Goal: Task Accomplishment & Management: Manage account settings

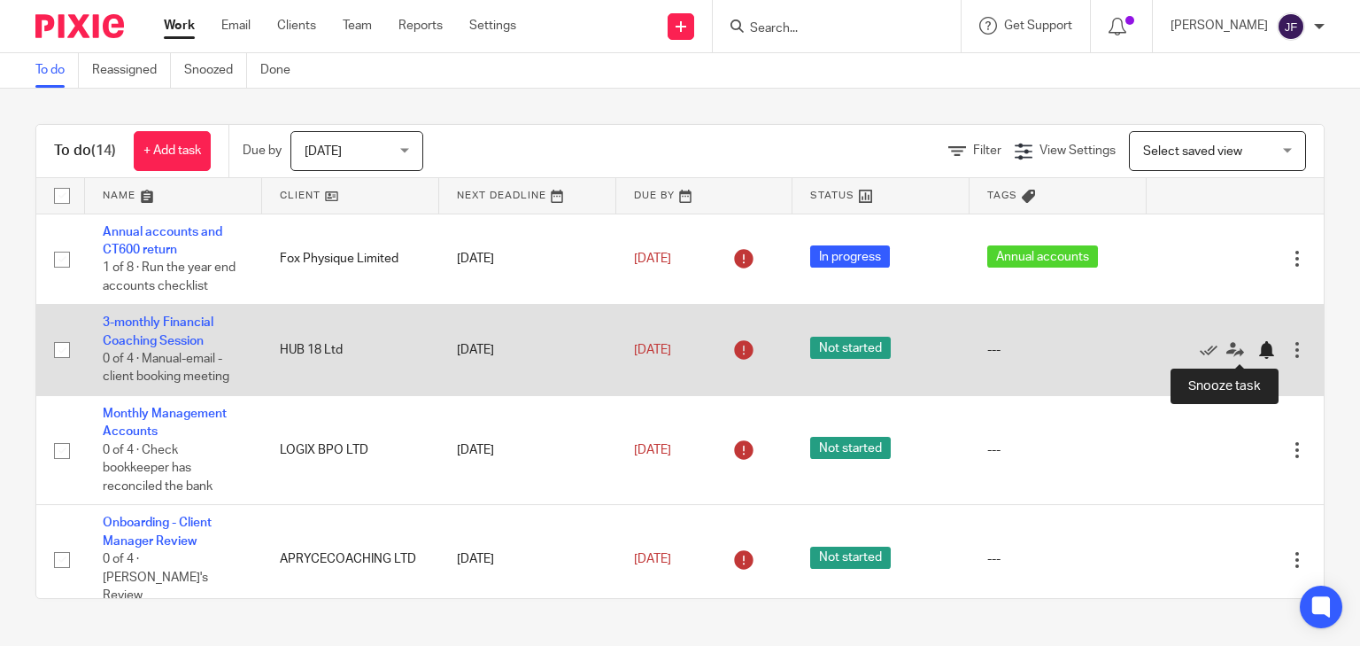
click at [1257, 352] on div at bounding box center [1266, 350] width 18 height 18
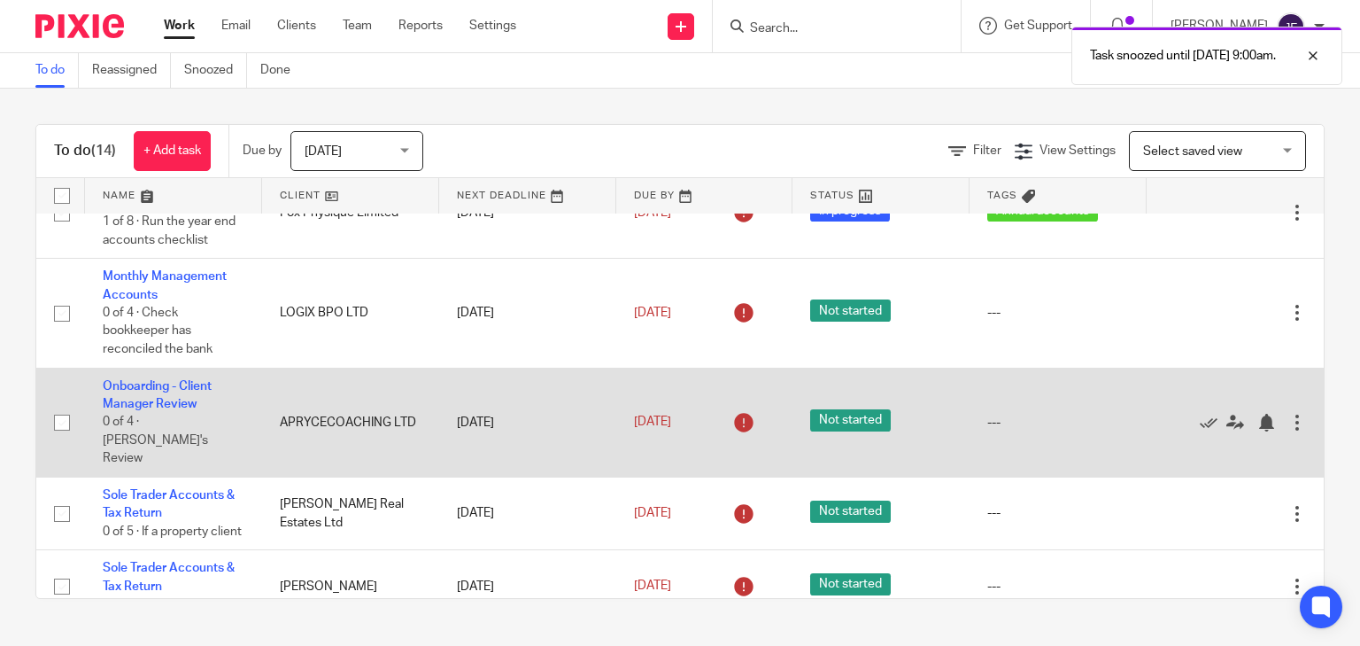
scroll to position [71, 0]
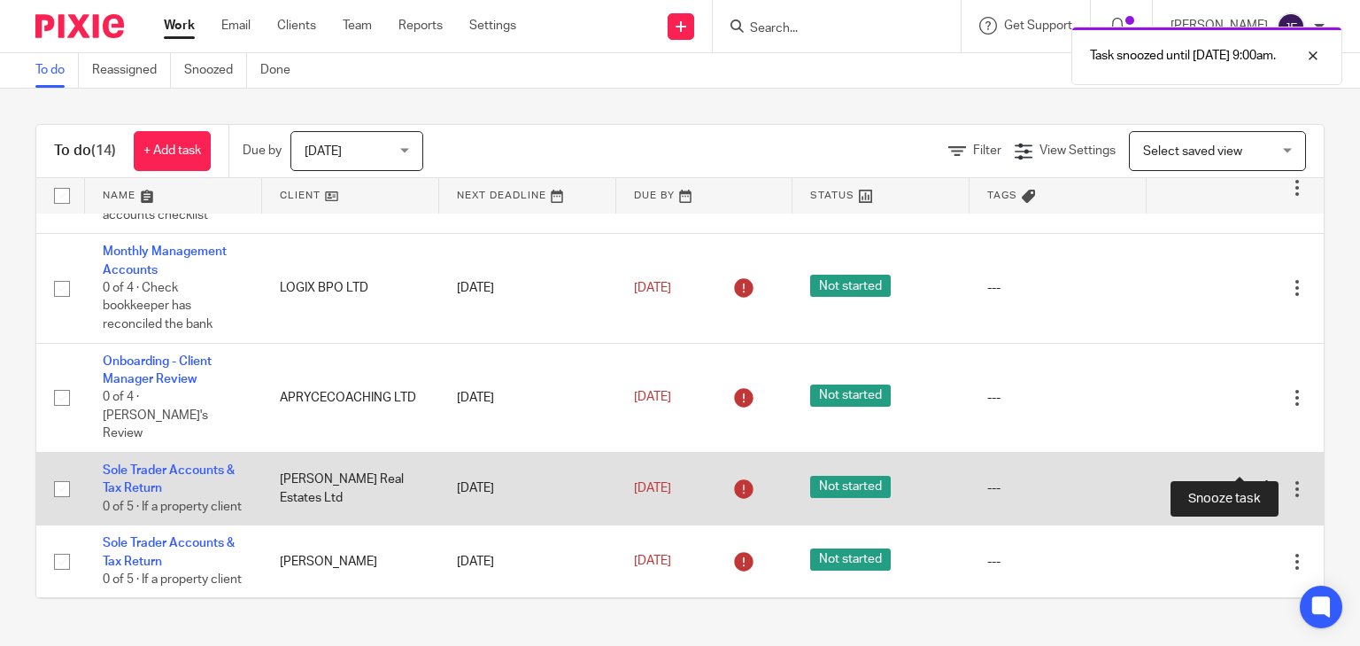
click at [1257, 480] on div at bounding box center [1266, 489] width 18 height 18
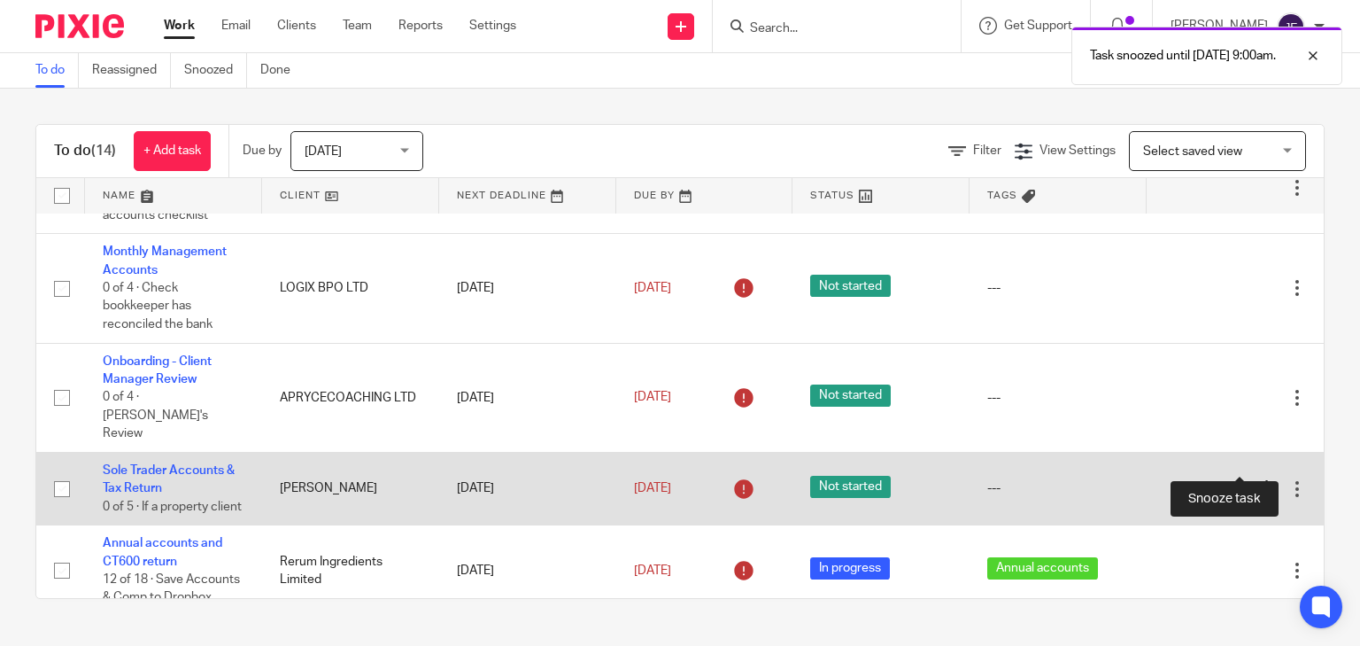
click at [1257, 480] on div at bounding box center [1266, 489] width 18 height 18
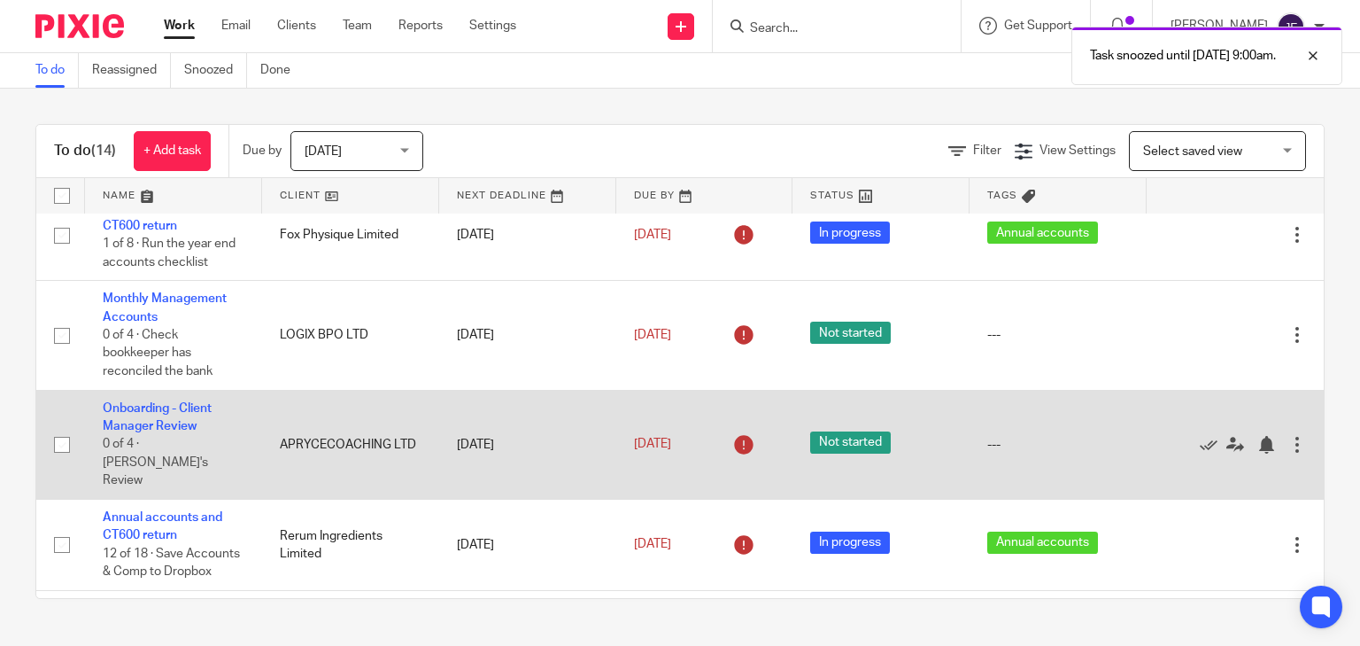
scroll to position [0, 0]
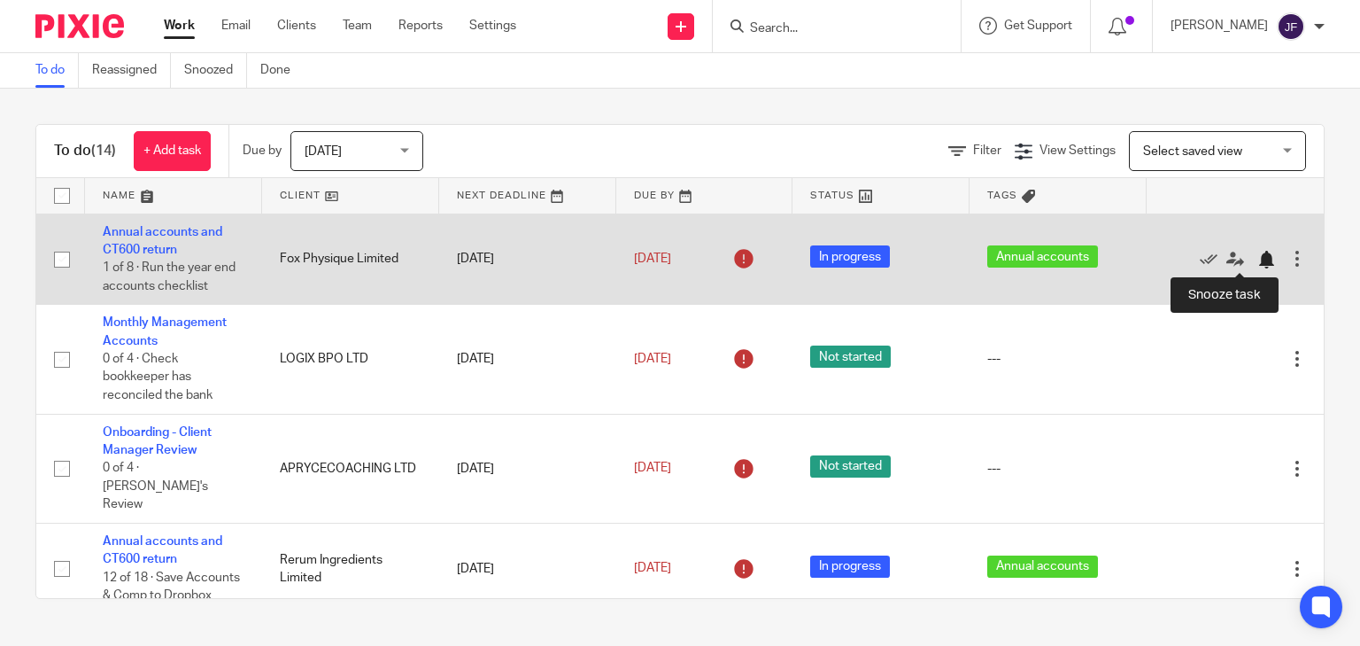
click at [1257, 259] on div at bounding box center [1266, 260] width 18 height 18
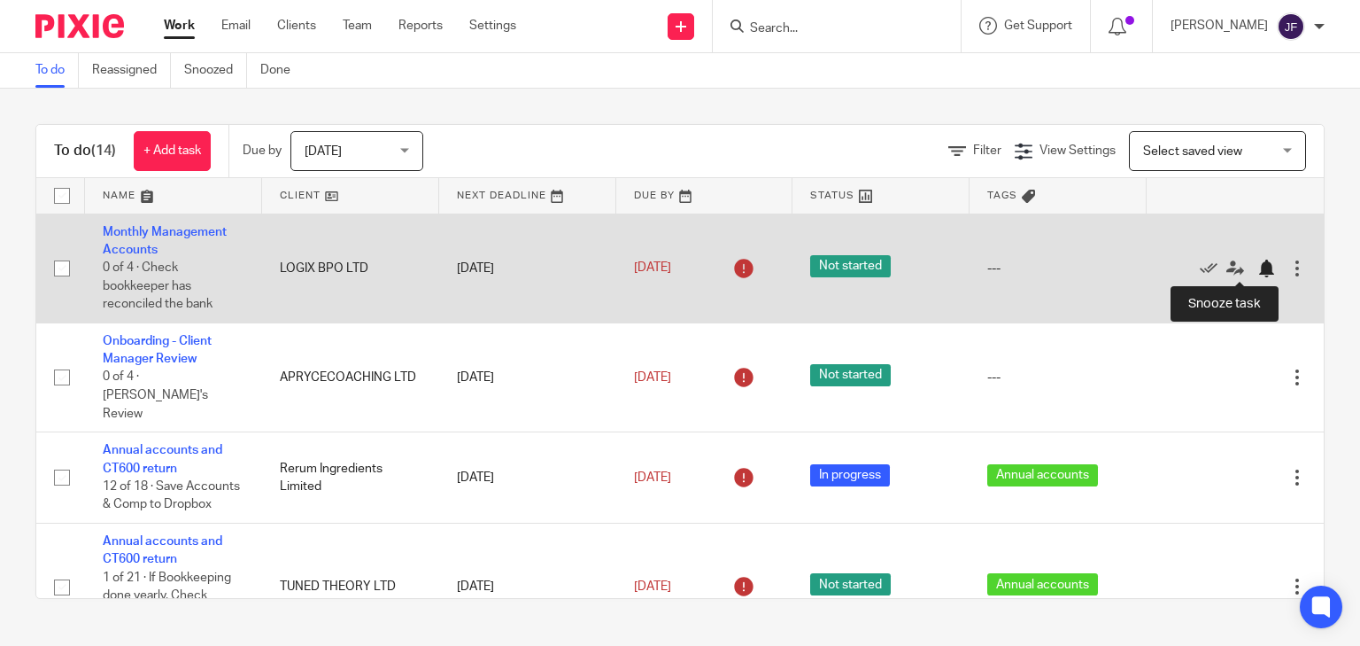
click at [1257, 269] on div at bounding box center [1266, 268] width 18 height 18
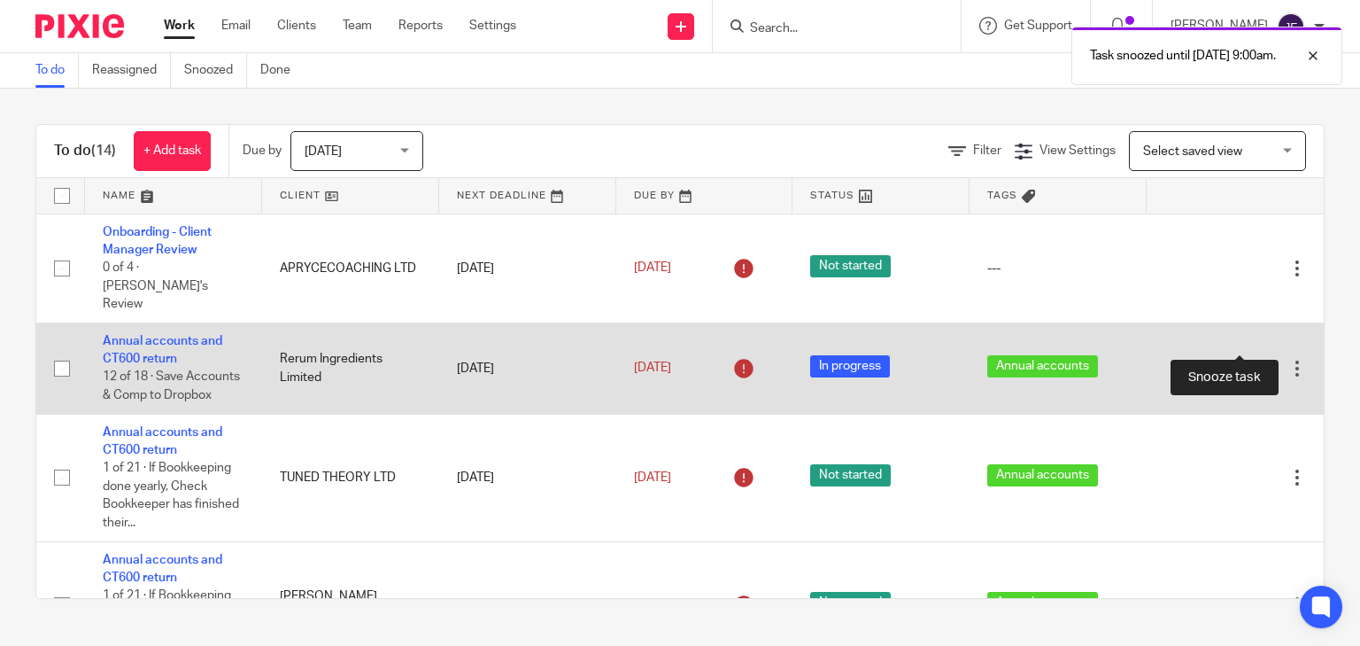
drag, startPoint x: 1232, startPoint y: 340, endPoint x: 1195, endPoint y: 344, distance: 36.5
click at [1257, 360] on div at bounding box center [1266, 369] width 18 height 18
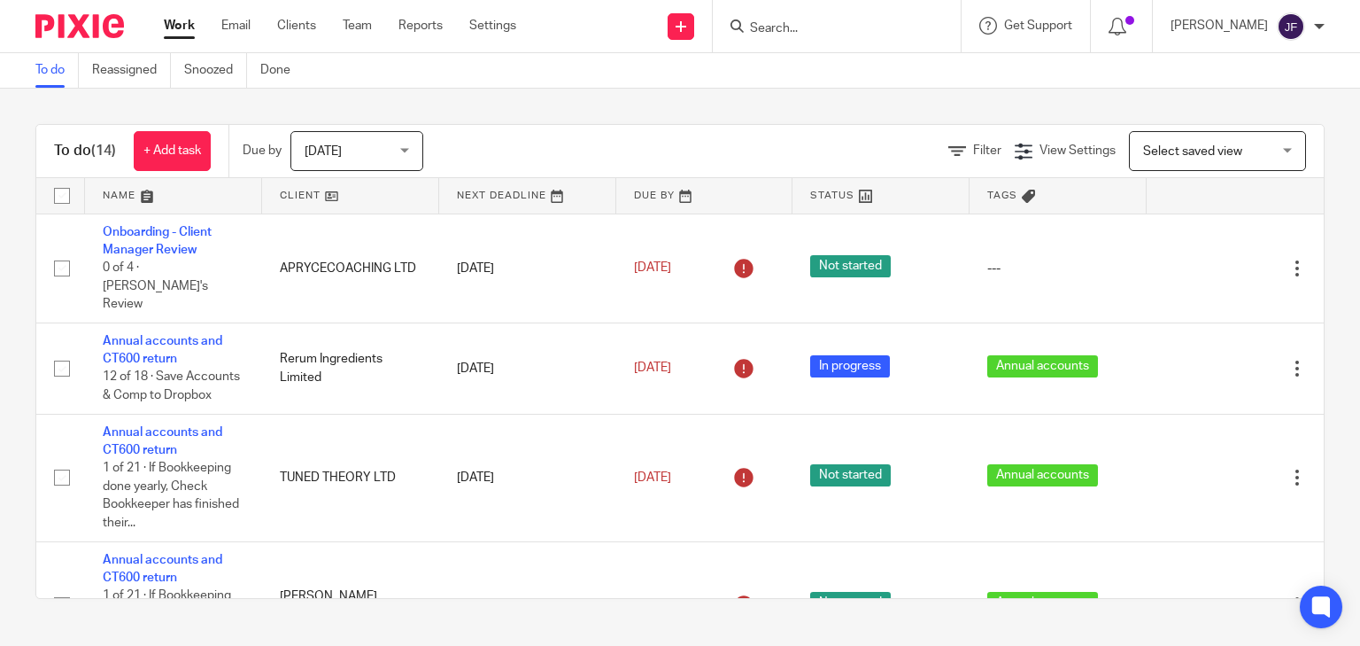
click at [1036, 259] on div "---" at bounding box center [1058, 268] width 142 height 18
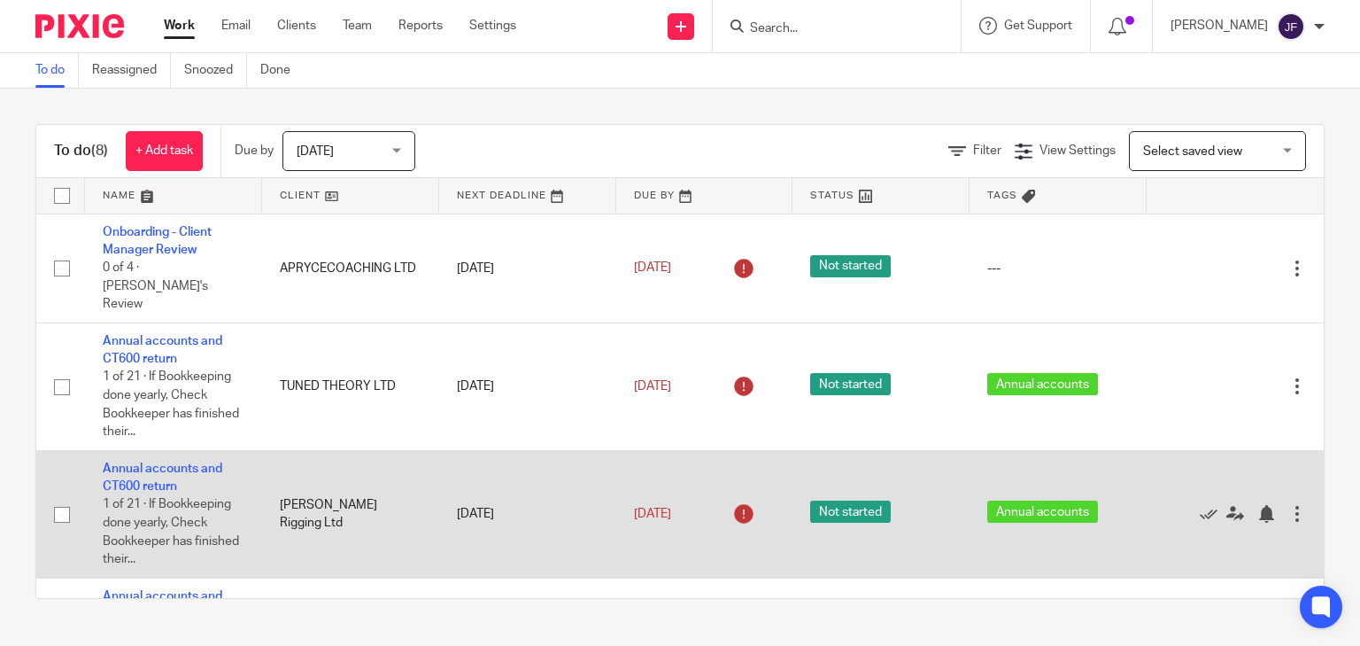
click at [126, 450] on td "Annual accounts and CT600 return 1 of 21 · If Bookkeeping done yearly, Check Bo…" at bounding box center [173, 514] width 177 height 128
click at [215, 462] on link "Annual accounts and CT600 return" at bounding box center [163, 477] width 120 height 30
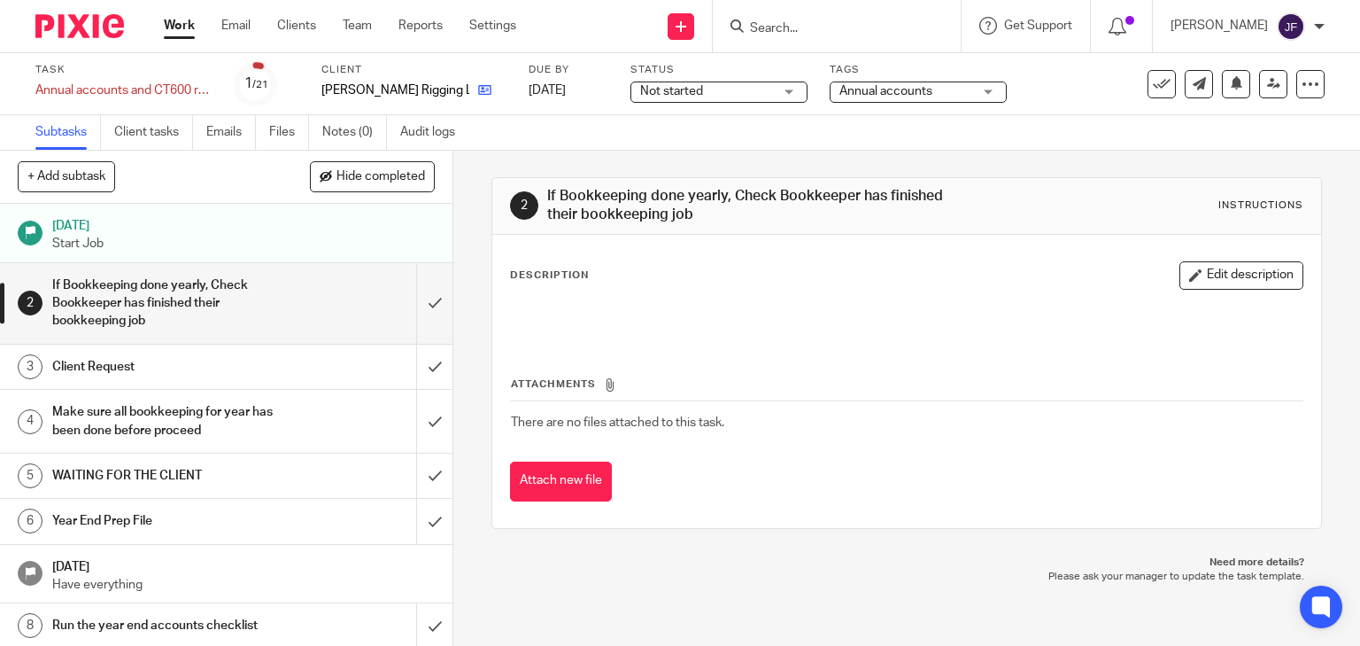
click at [478, 89] on icon at bounding box center [484, 89] width 13 height 13
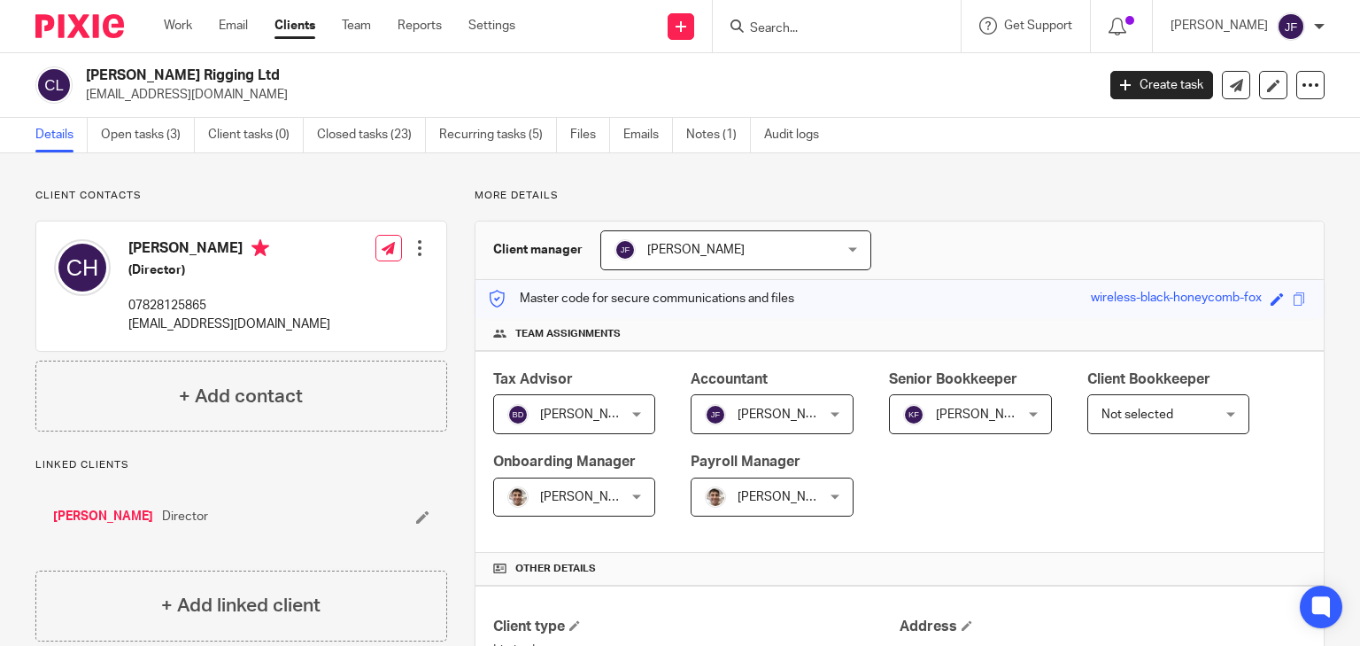
click at [128, 249] on h4 "Chris Howell" at bounding box center [229, 250] width 202 height 22
drag, startPoint x: 131, startPoint y: 245, endPoint x: 218, endPoint y: 246, distance: 86.8
click at [218, 246] on h4 "[PERSON_NAME]" at bounding box center [229, 250] width 202 height 22
copy h4 "[PERSON_NAME]"
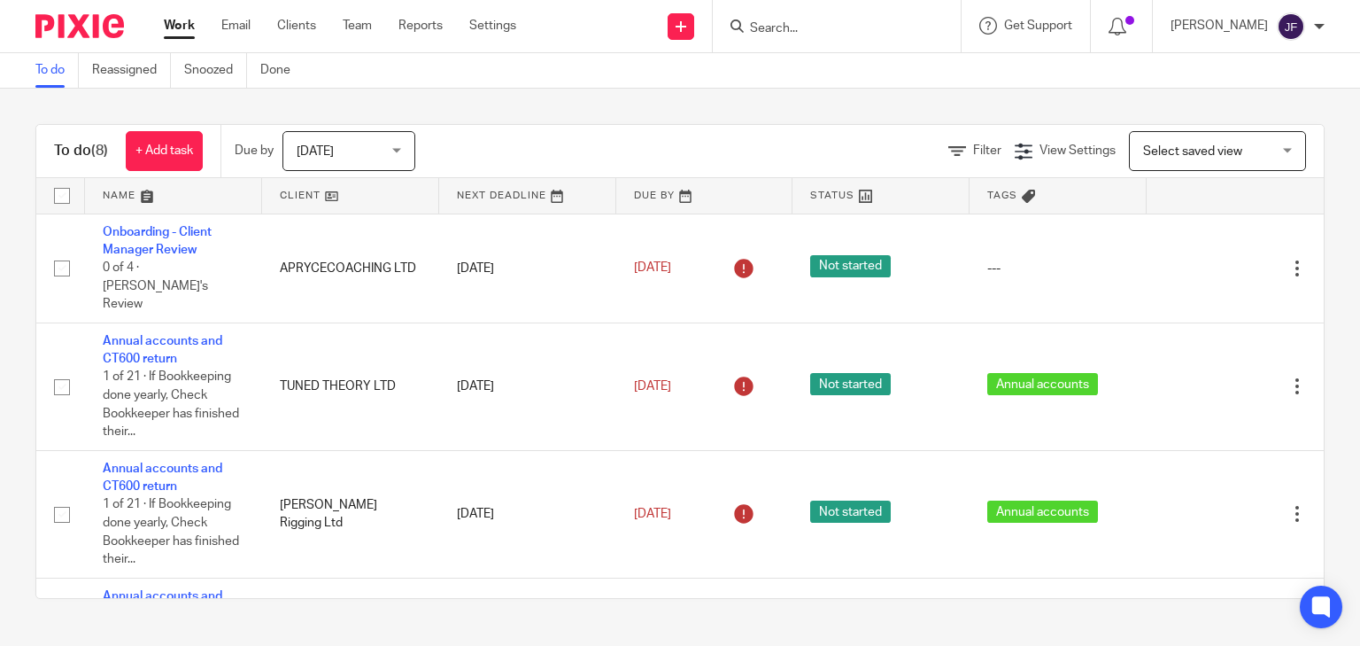
click at [855, 25] on input "Search" at bounding box center [827, 29] width 159 height 16
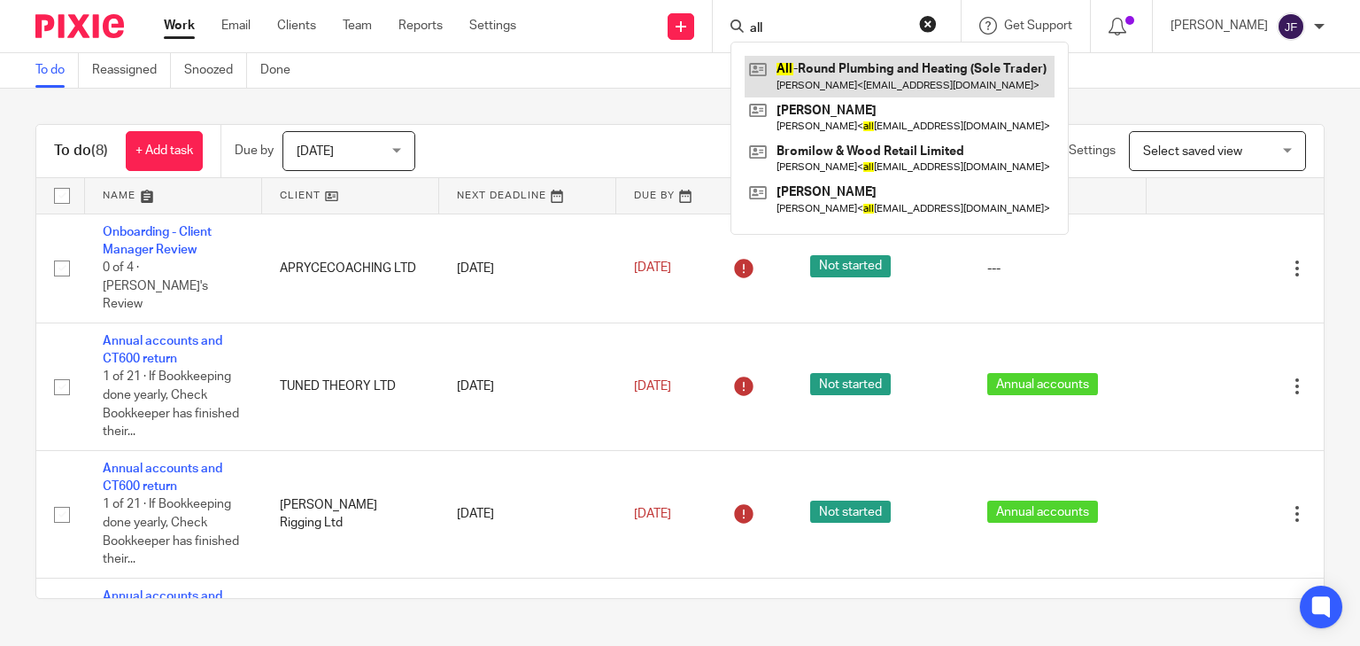
type input "all"
click at [930, 85] on link at bounding box center [900, 76] width 310 height 41
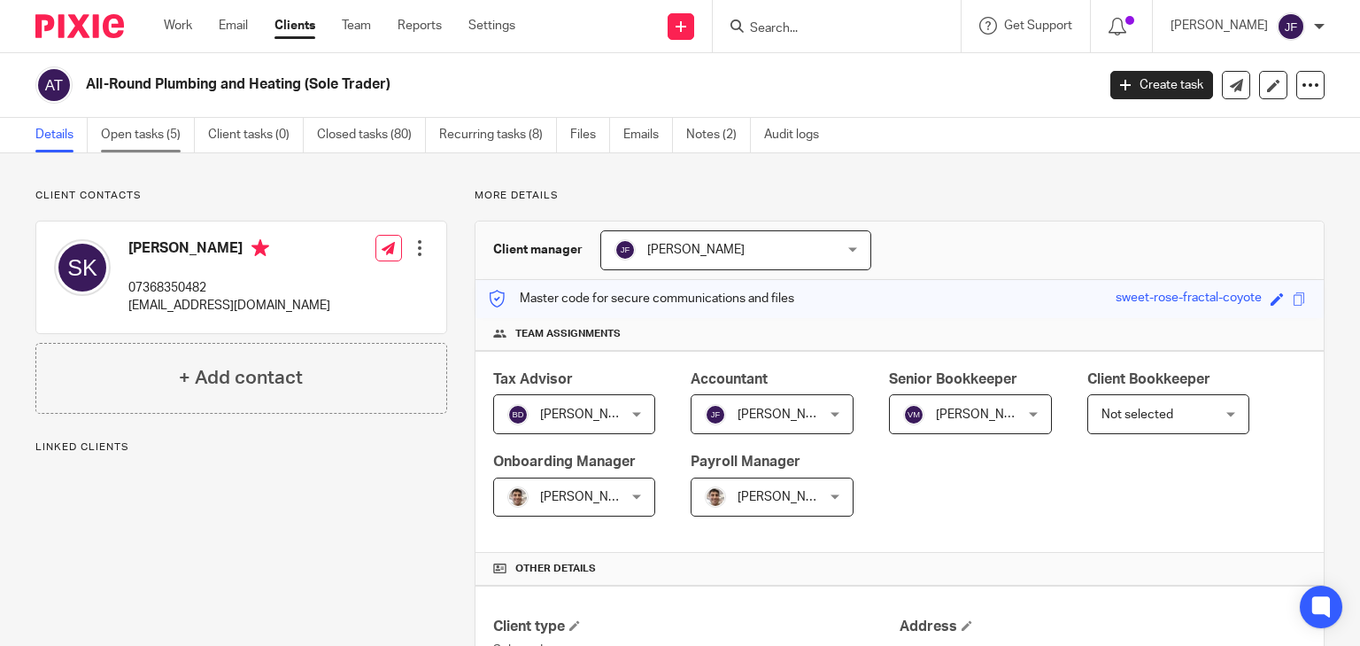
click at [153, 127] on link "Open tasks (5)" at bounding box center [148, 135] width 94 height 35
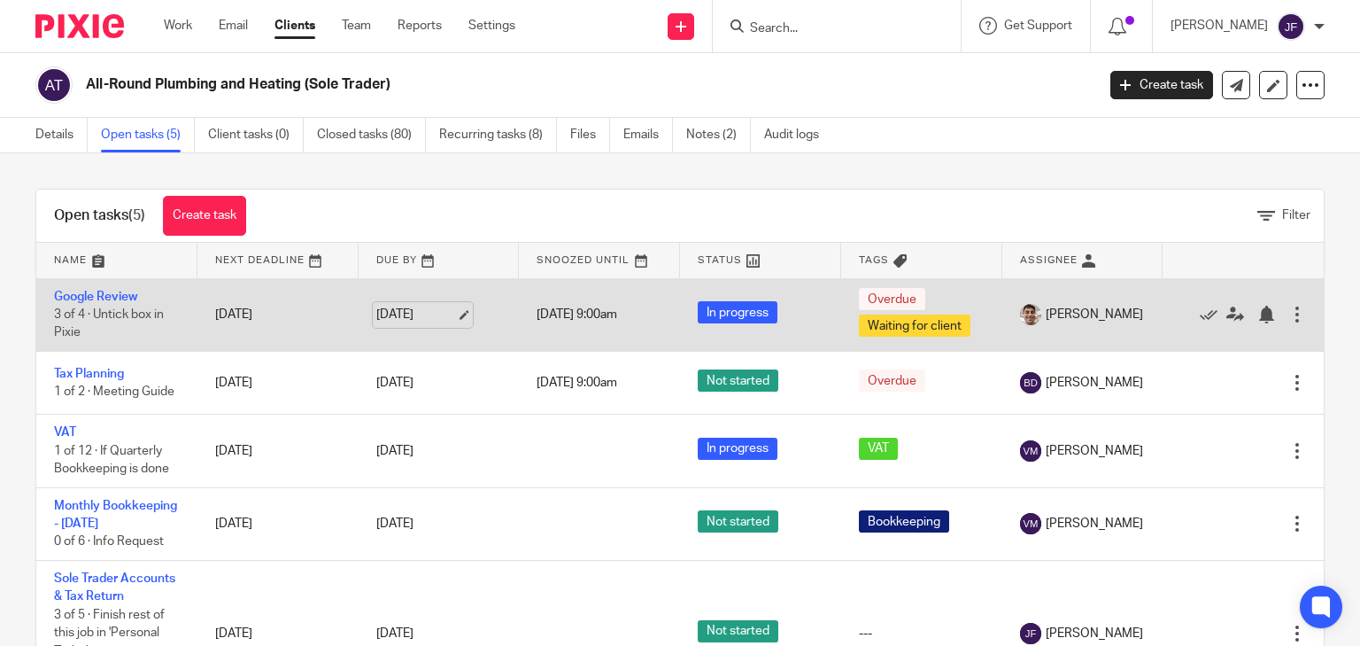
scroll to position [64, 0]
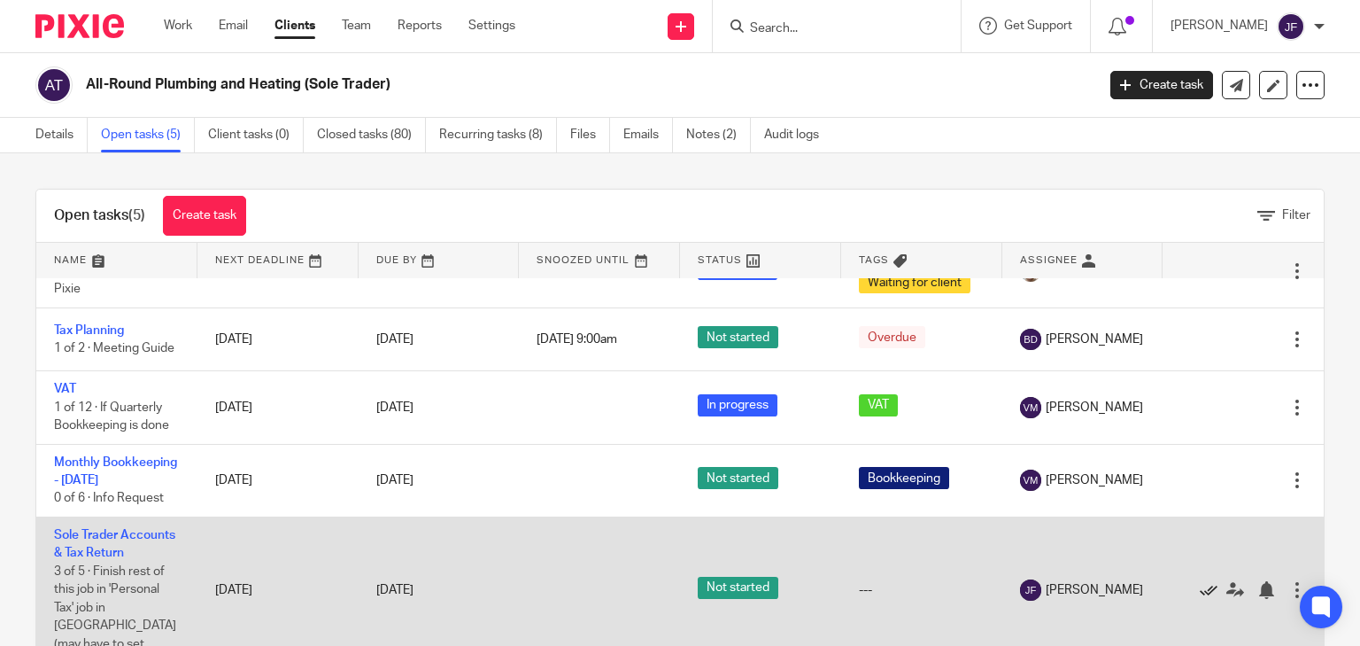
click at [1200, 587] on icon at bounding box center [1209, 590] width 18 height 18
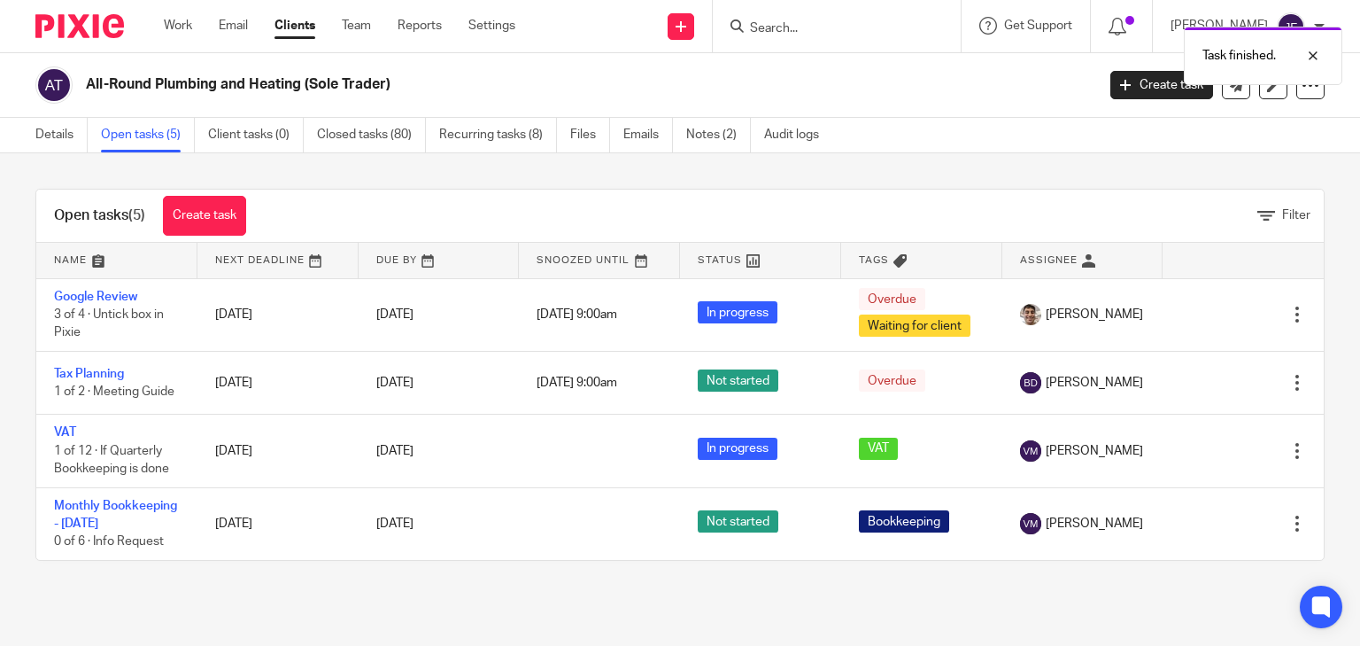
scroll to position [0, 0]
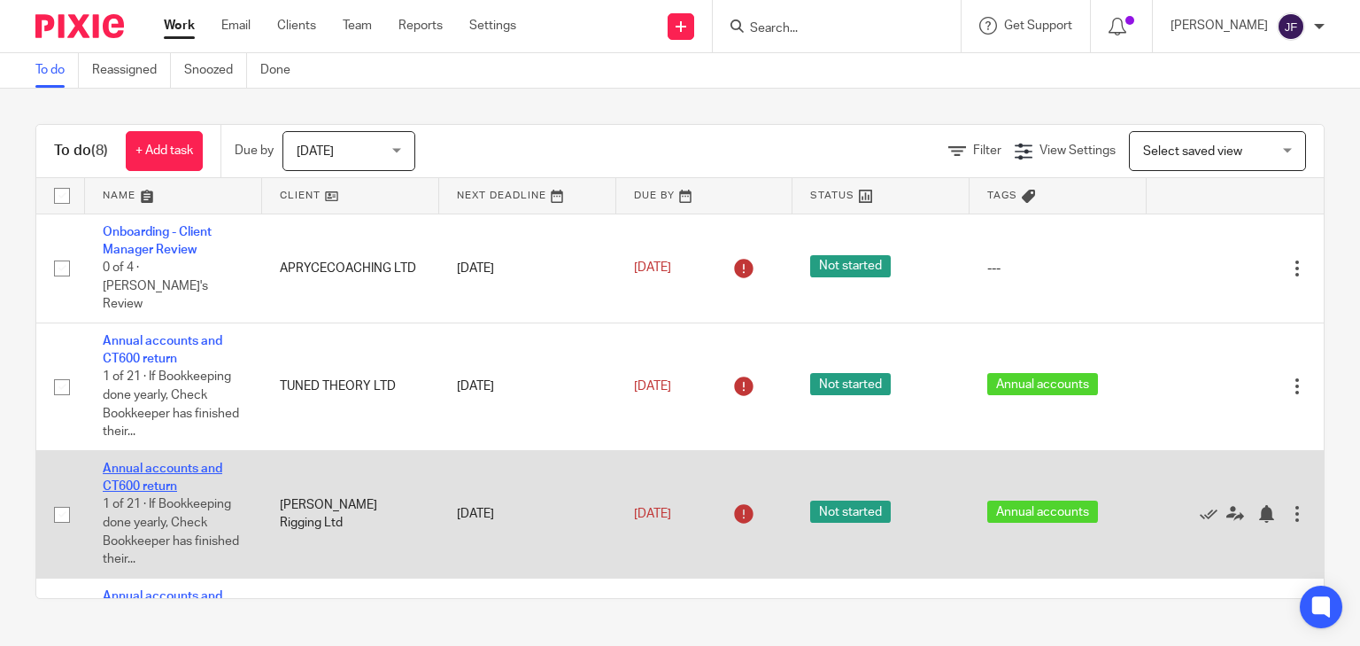
click at [174, 462] on link "Annual accounts and CT600 return" at bounding box center [163, 477] width 120 height 30
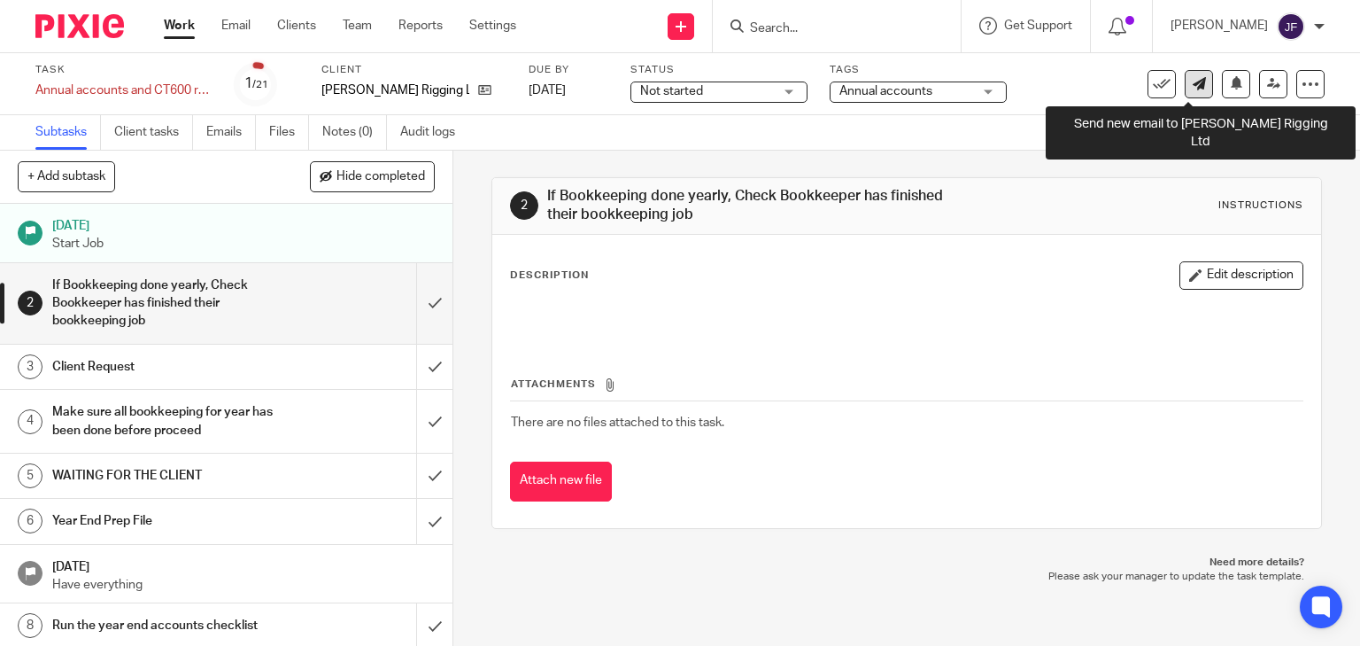
click at [1193, 87] on icon at bounding box center [1199, 83] width 13 height 13
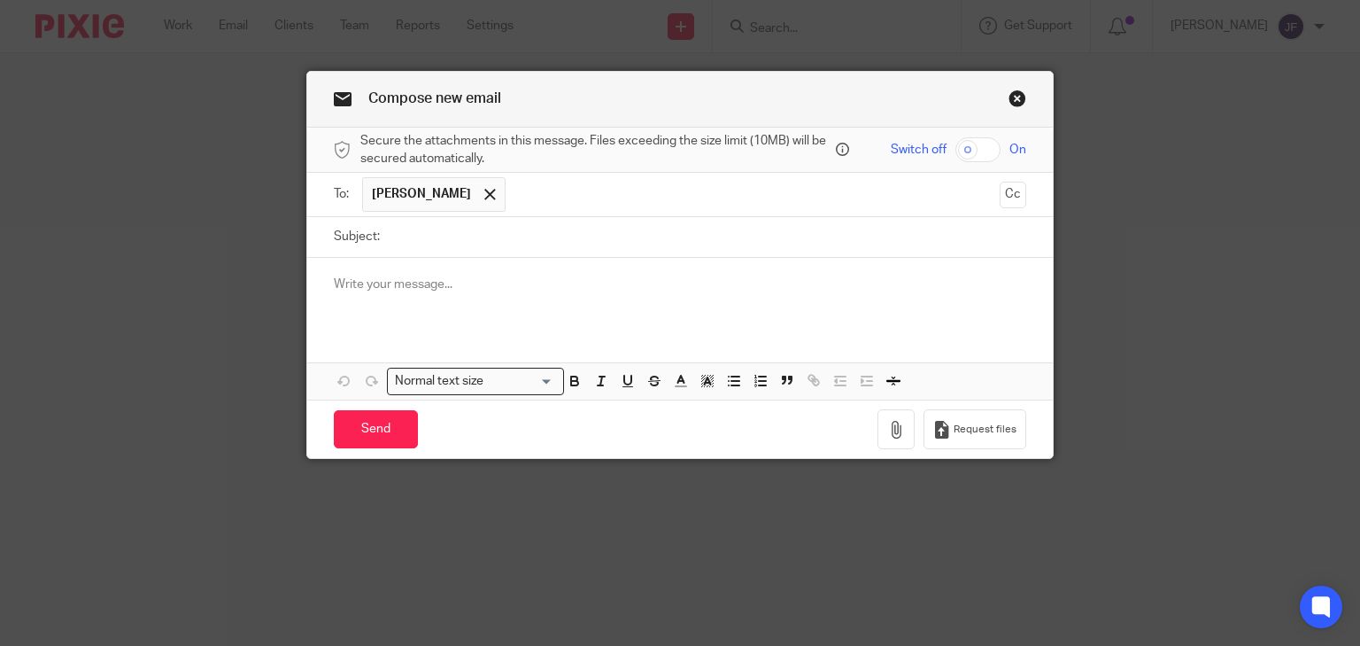
click at [474, 228] on input "Subject:" at bounding box center [708, 237] width 638 height 40
type input "2025 Accounts queries"
click at [462, 290] on p at bounding box center [680, 284] width 693 height 18
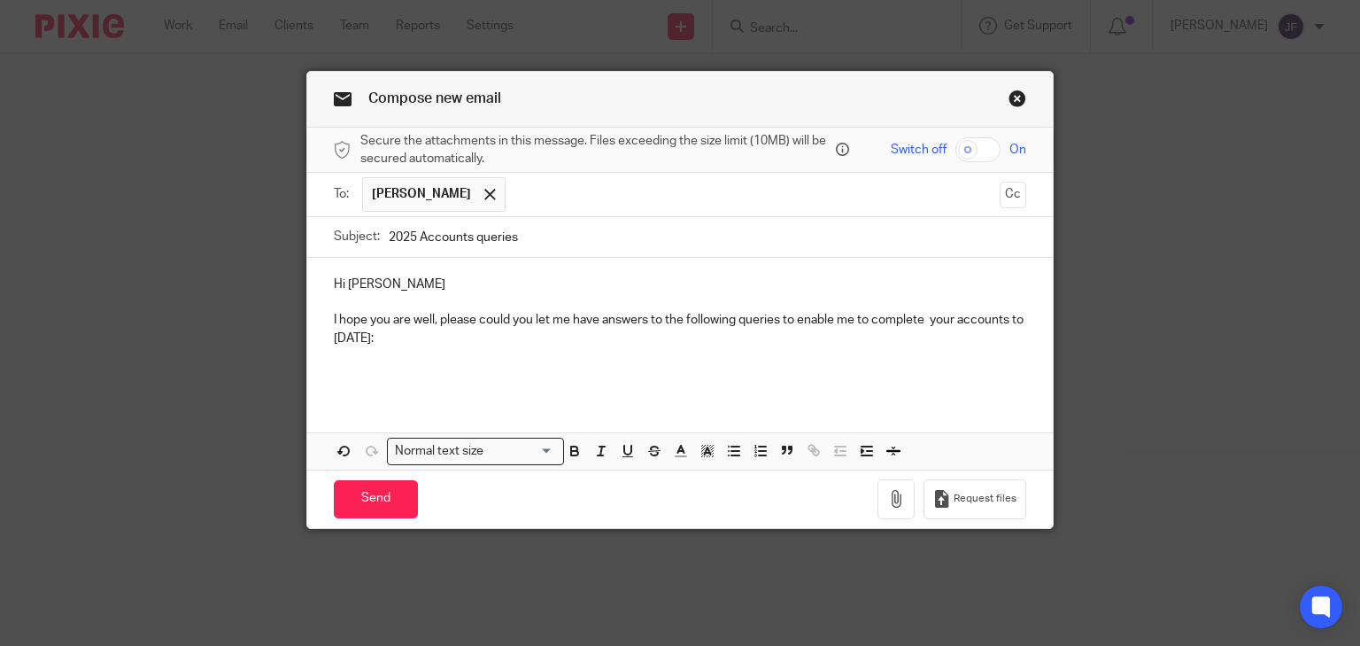
click at [334, 361] on p at bounding box center [680, 356] width 693 height 18
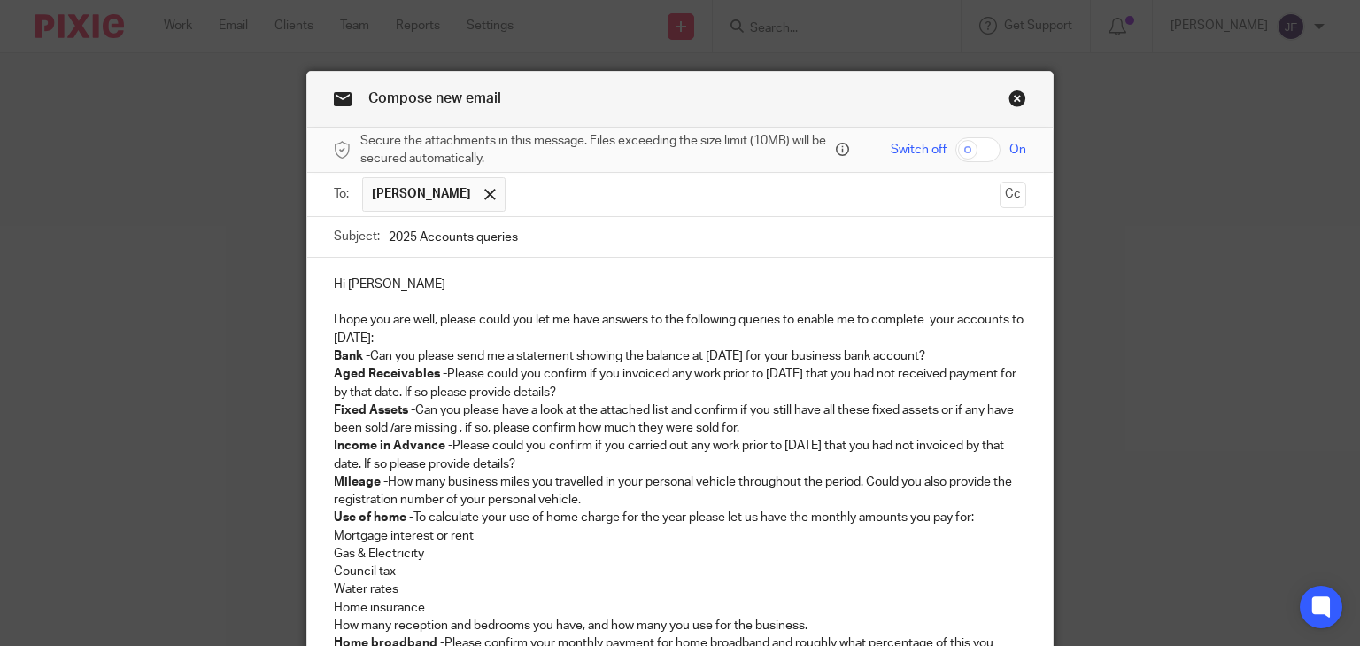
scroll to position [25, 0]
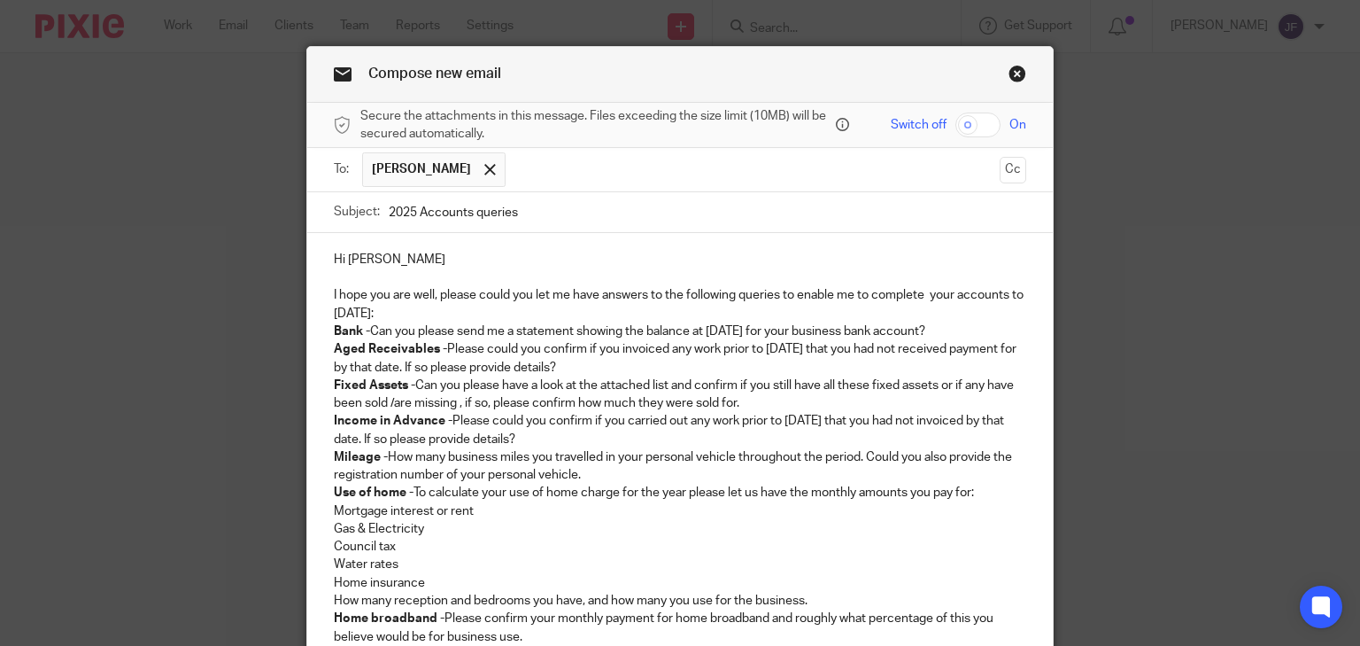
click at [457, 310] on p "I hope you are well, please could you let me have answers to the following quer…" at bounding box center [680, 304] width 693 height 36
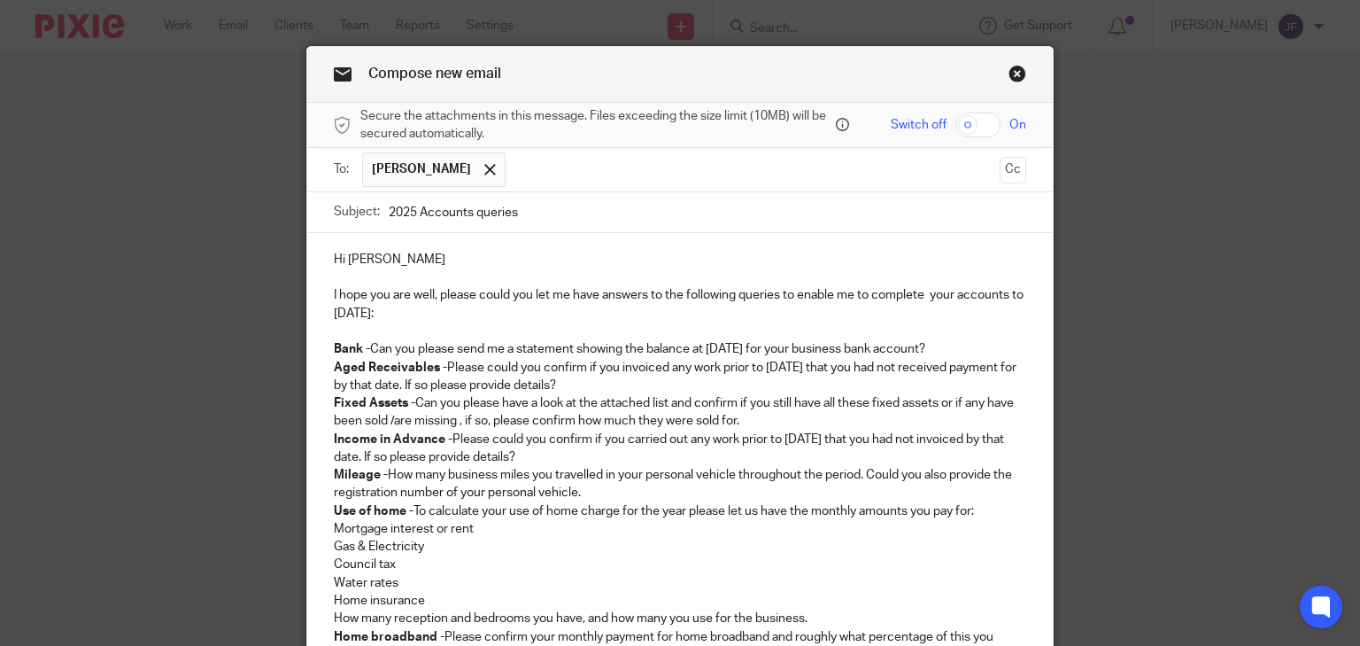
click at [986, 344] on p "Bank - Can you please send me a statement showing the balance at 31st July 2025…" at bounding box center [680, 349] width 693 height 18
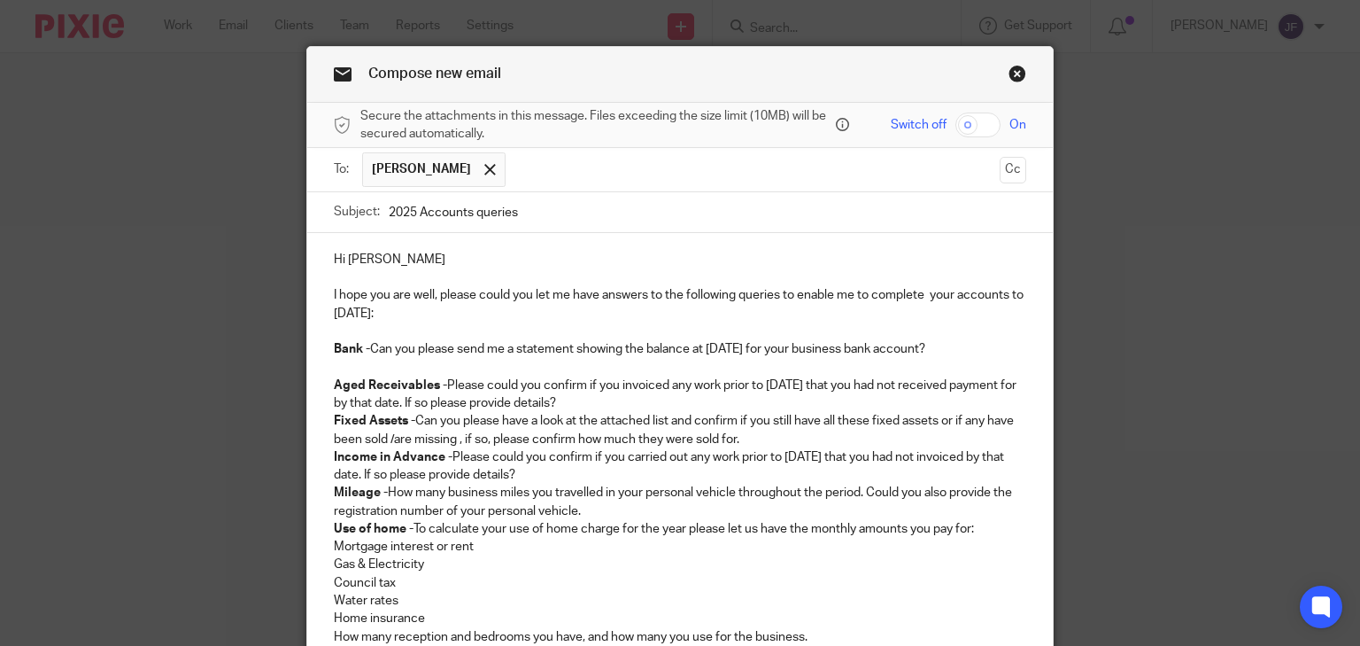
click at [662, 399] on p "Aged Receivables - Please could you confirm if you invoiced any work prior to 3…" at bounding box center [680, 394] width 693 height 36
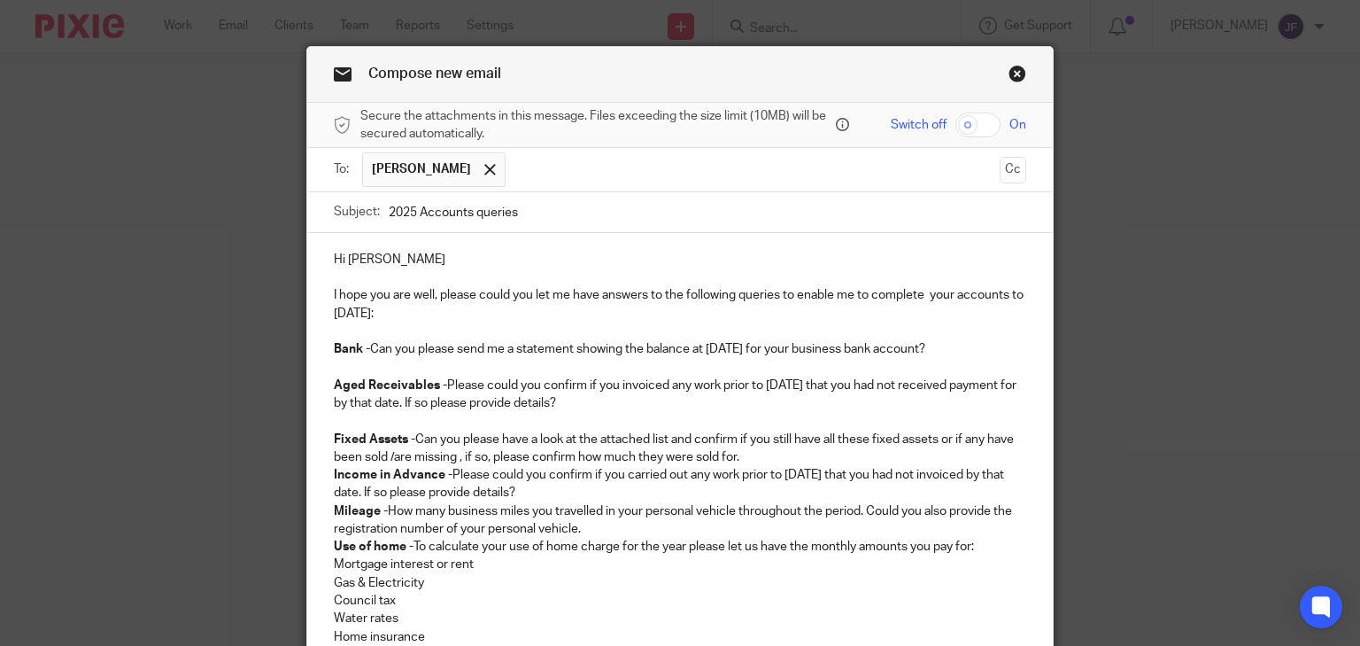
click at [751, 447] on p "Fixed Assets - Can you please have a look at the attached list and confirm if y…" at bounding box center [680, 448] width 693 height 36
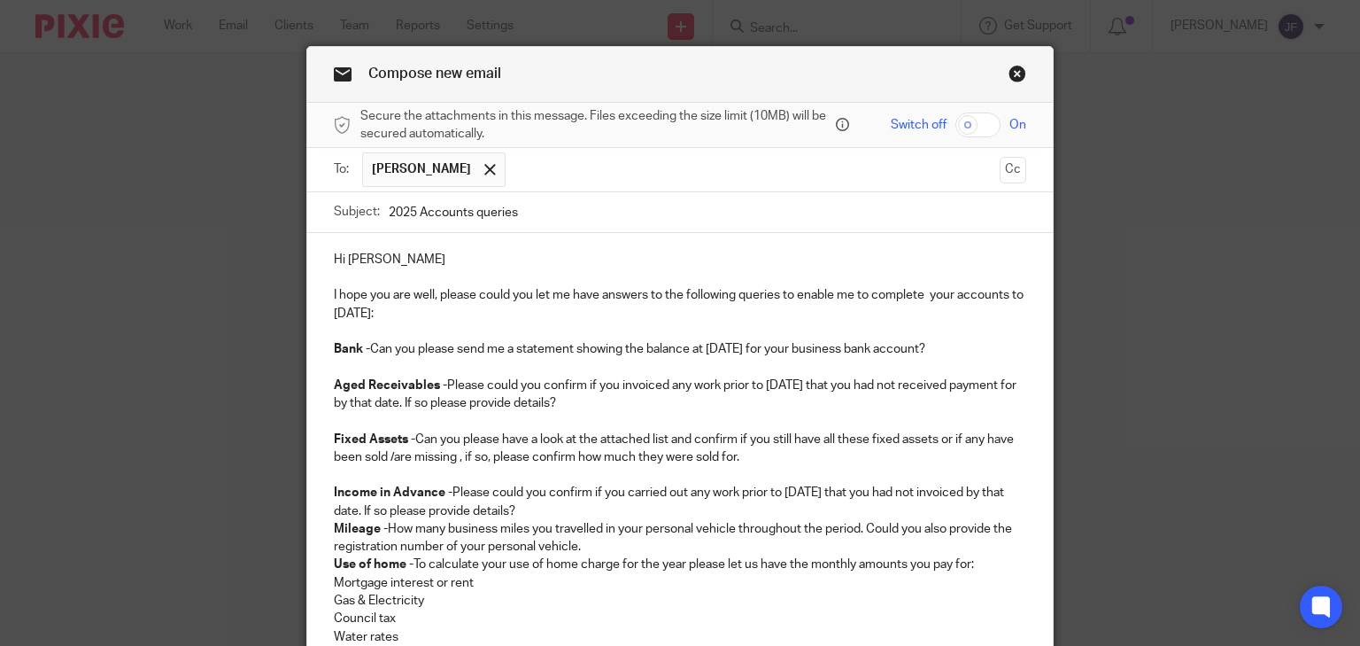
click at [626, 511] on p "Income in Advance - Please could you confirm if you carried out any work prior …" at bounding box center [680, 501] width 693 height 36
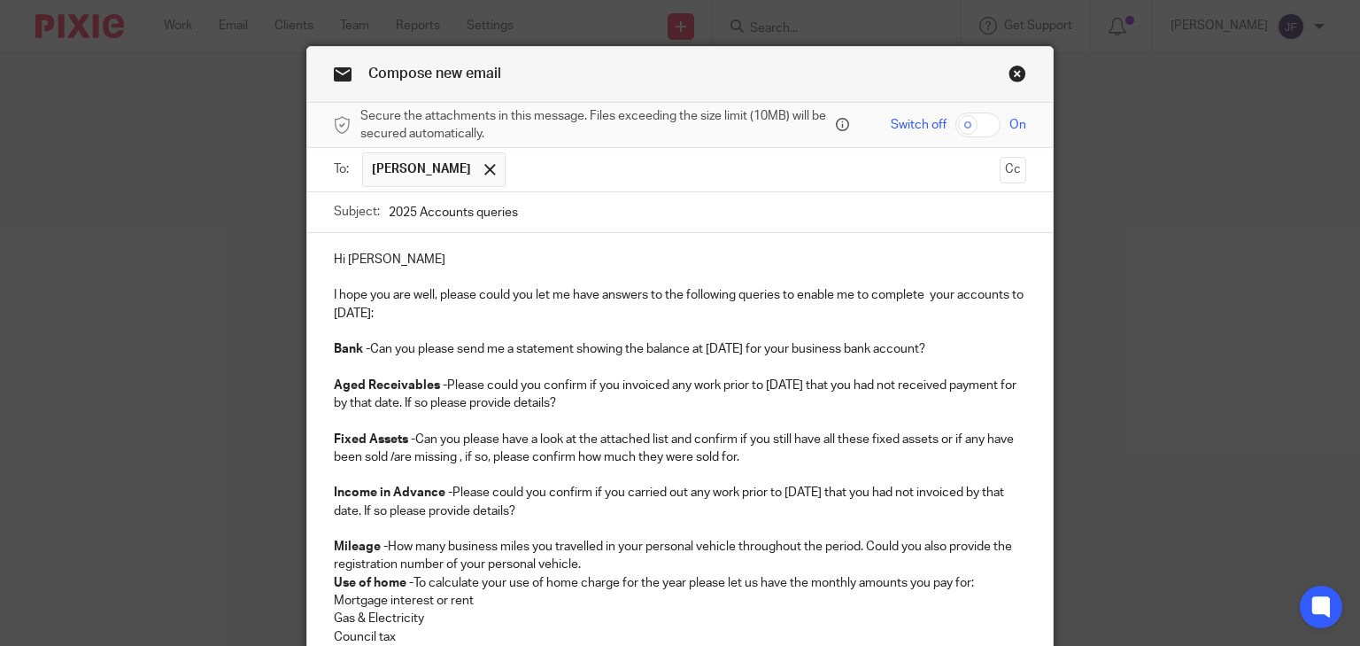
click at [605, 568] on p "Mileage - How many business miles you travelled in your personal vehicle throug…" at bounding box center [680, 555] width 693 height 36
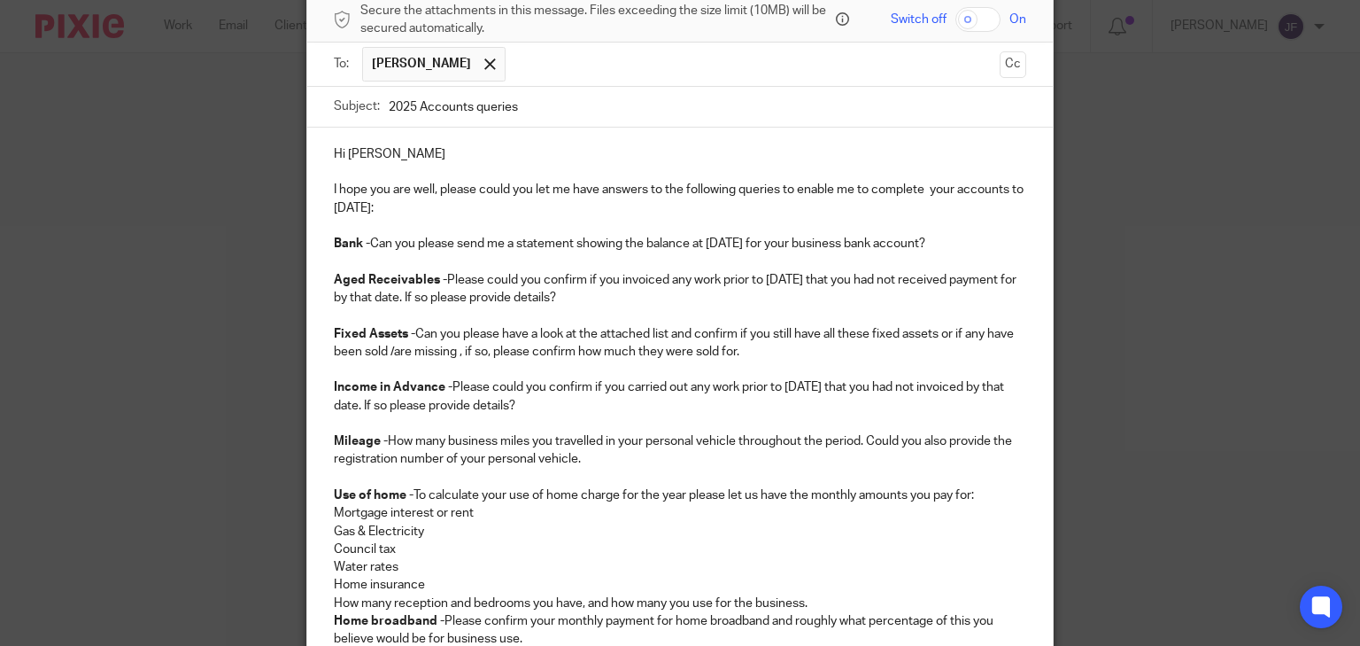
scroll to position [308, 0]
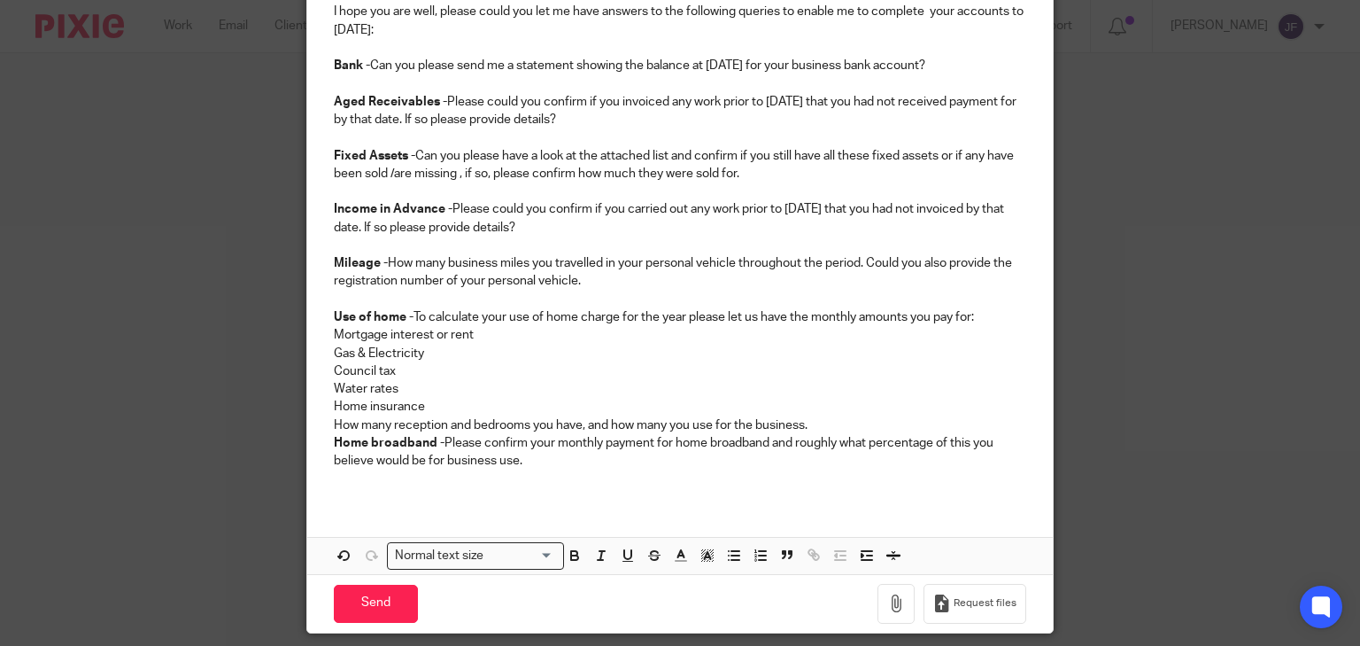
click at [823, 424] on p "How many reception and bedrooms you have, and how many you use for the business." at bounding box center [680, 425] width 693 height 18
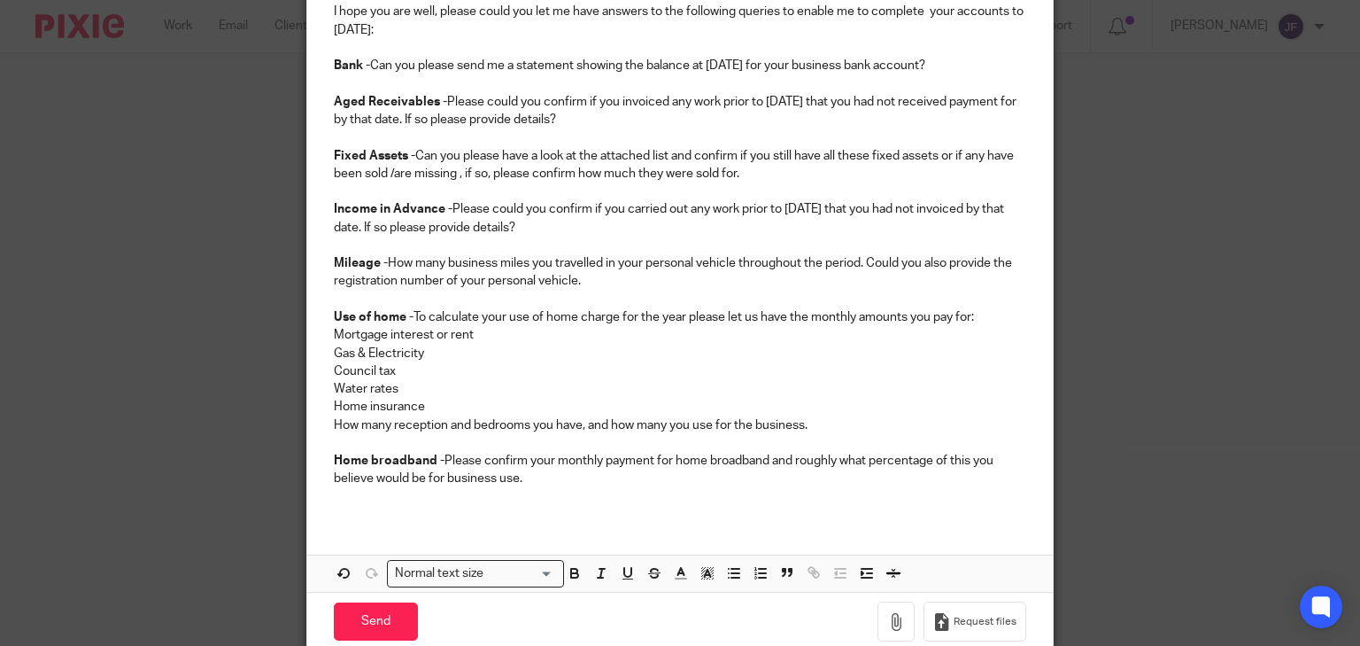
click at [630, 475] on p "Home broadband - Please confirm your monthly payment for home broadband and rou…" at bounding box center [680, 470] width 693 height 36
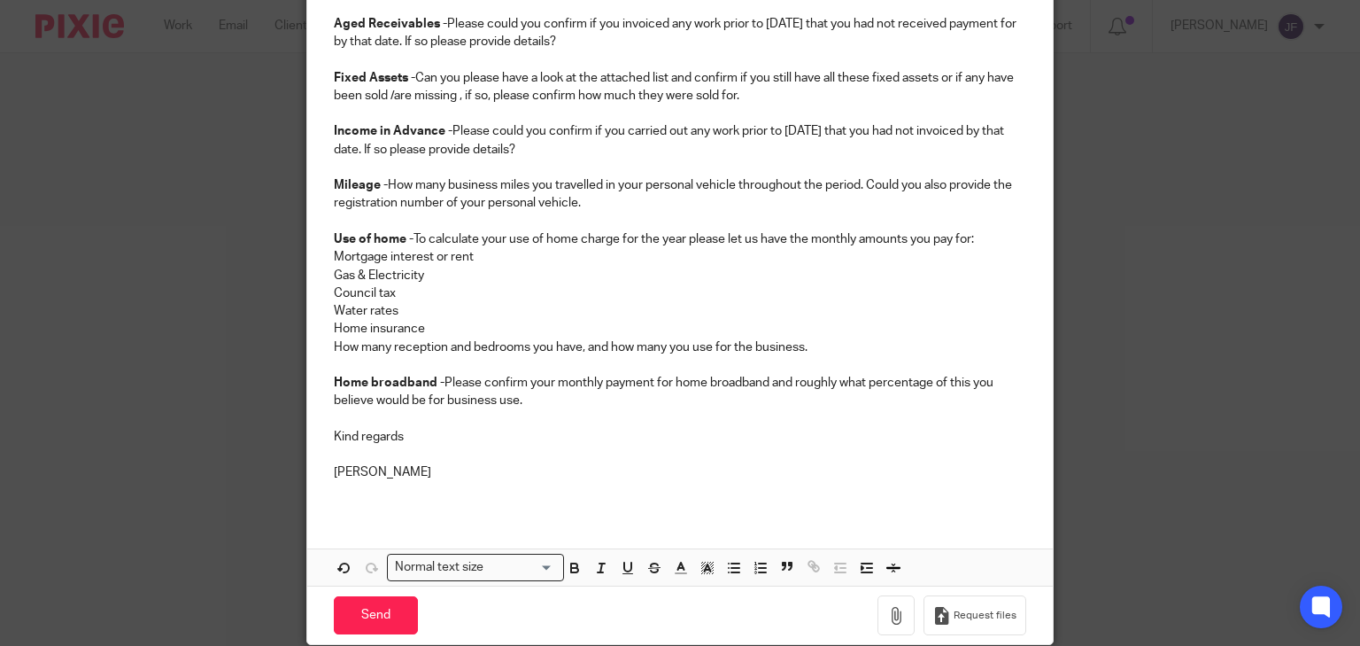
scroll to position [453, 0]
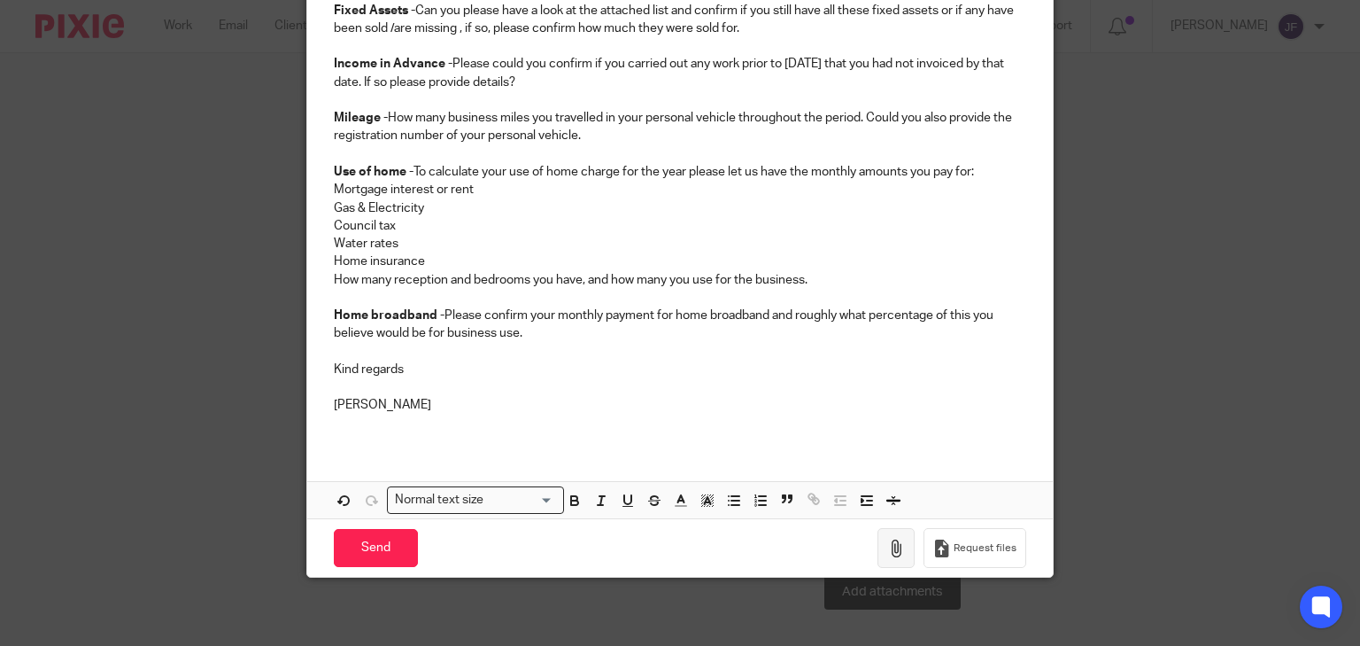
click at [899, 548] on icon "button" at bounding box center [896, 548] width 18 height 18
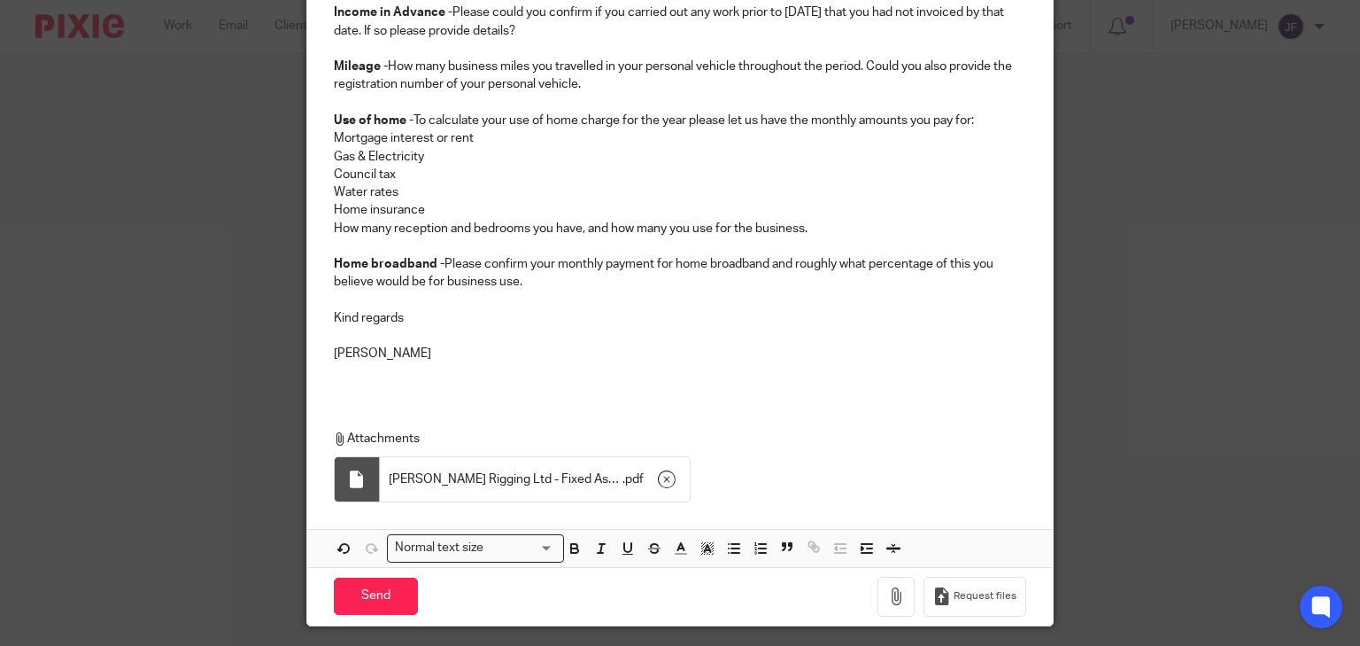
scroll to position [553, 0]
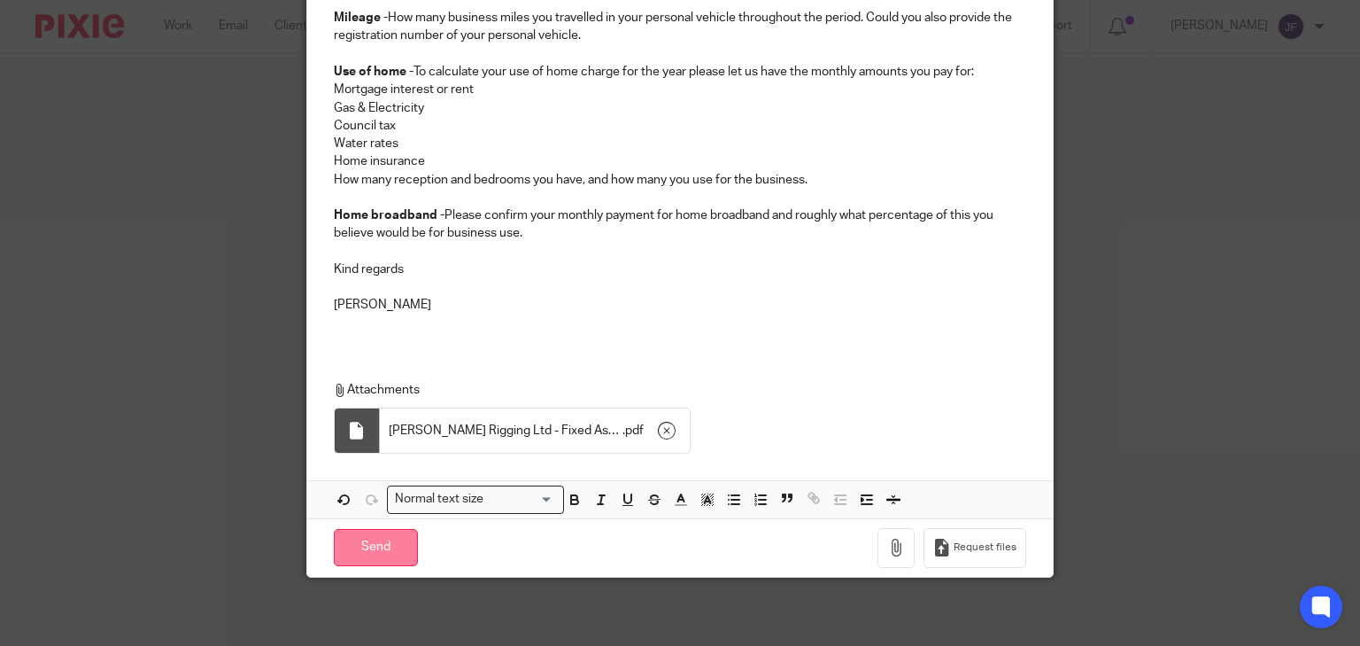
click at [354, 541] on input "Send" at bounding box center [376, 548] width 84 height 38
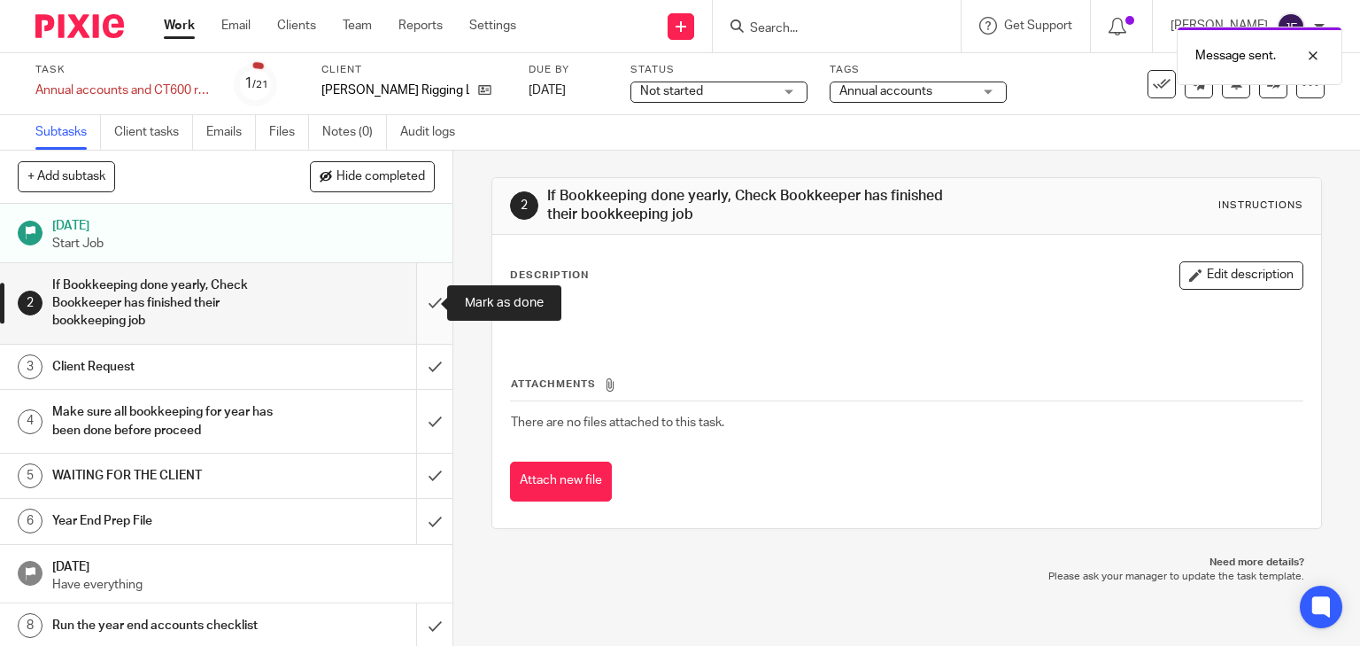
click at [421, 299] on input "submit" at bounding box center [226, 303] width 452 height 81
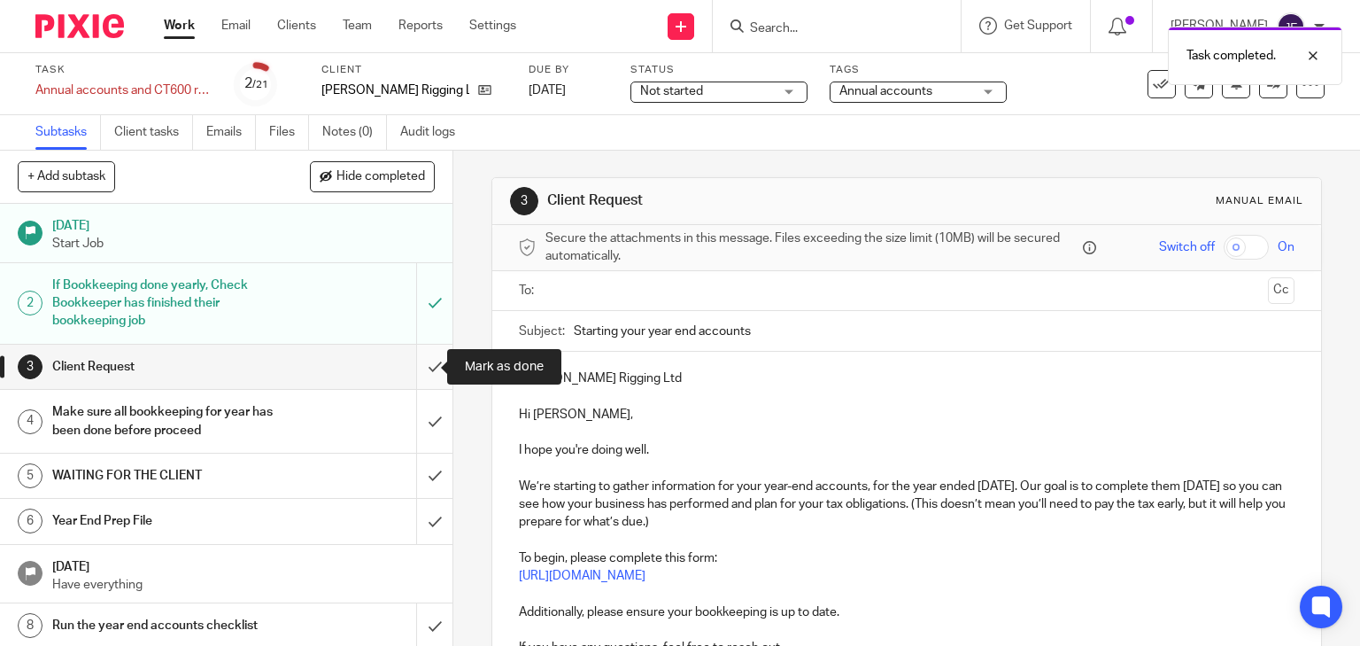
click at [415, 361] on input "submit" at bounding box center [226, 366] width 452 height 44
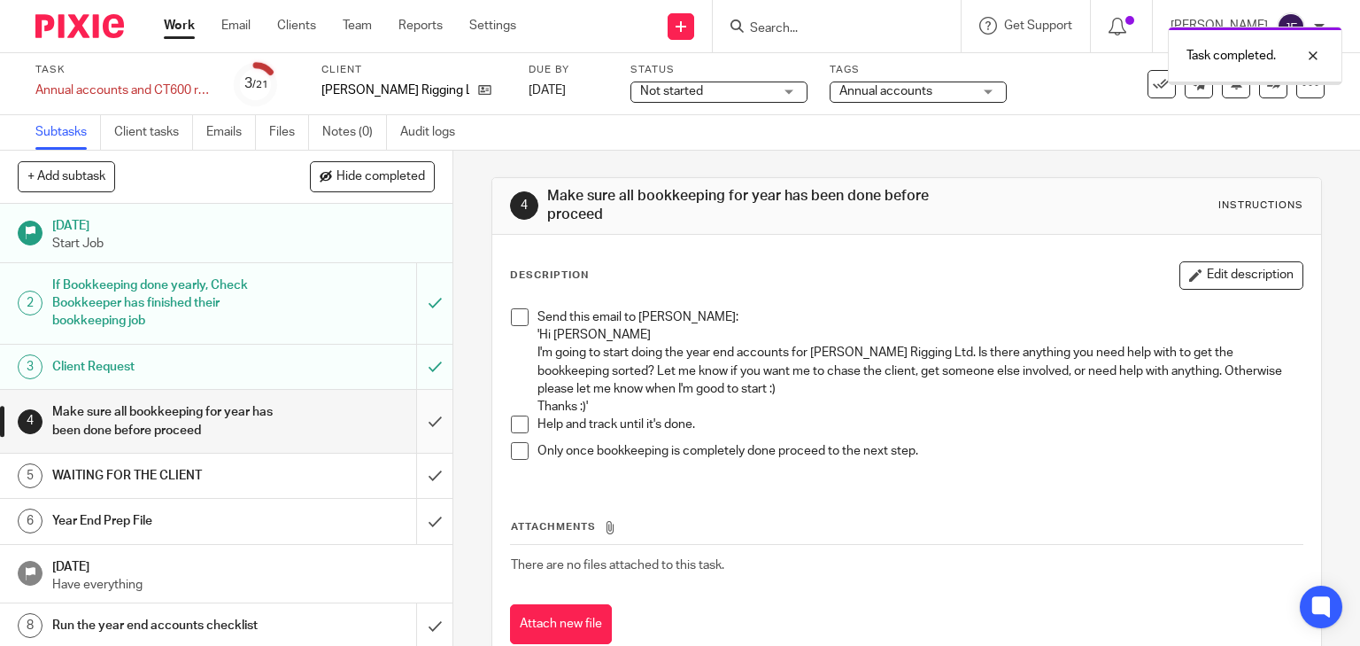
click at [415, 426] on input "submit" at bounding box center [226, 421] width 452 height 63
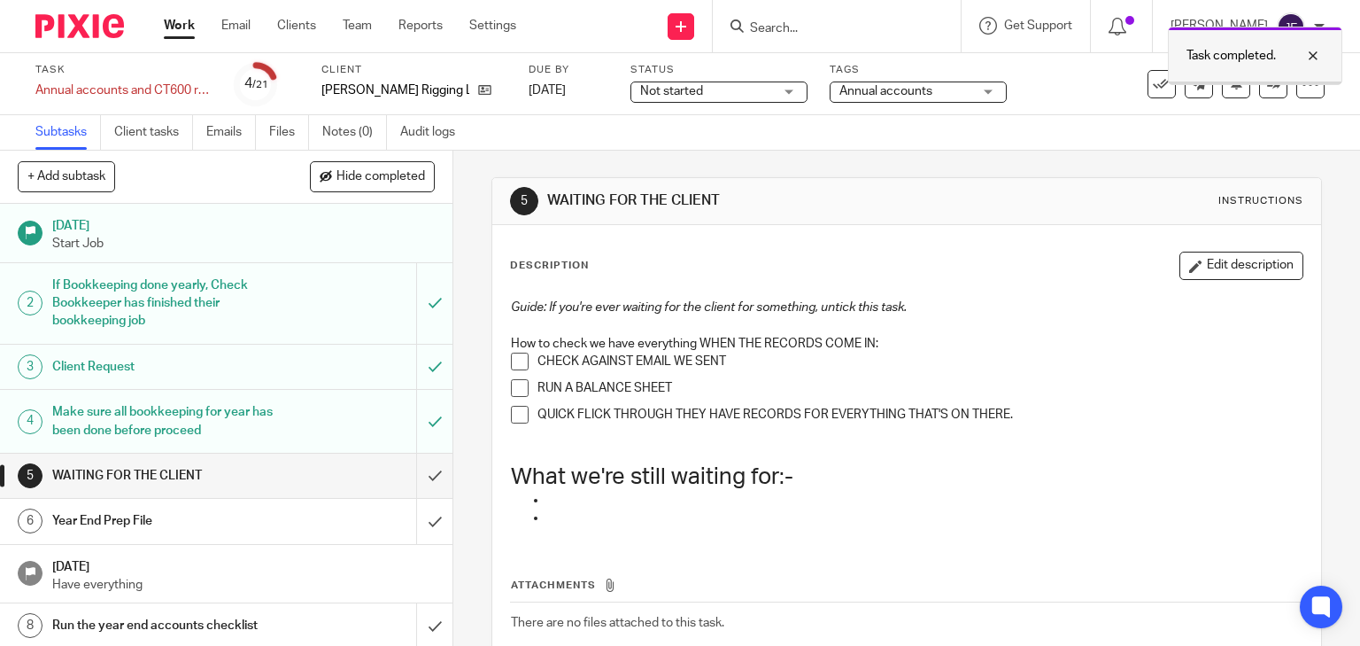
click at [1313, 66] on div "Task completed." at bounding box center [1255, 56] width 174 height 58
click at [94, 33] on img at bounding box center [79, 26] width 89 height 24
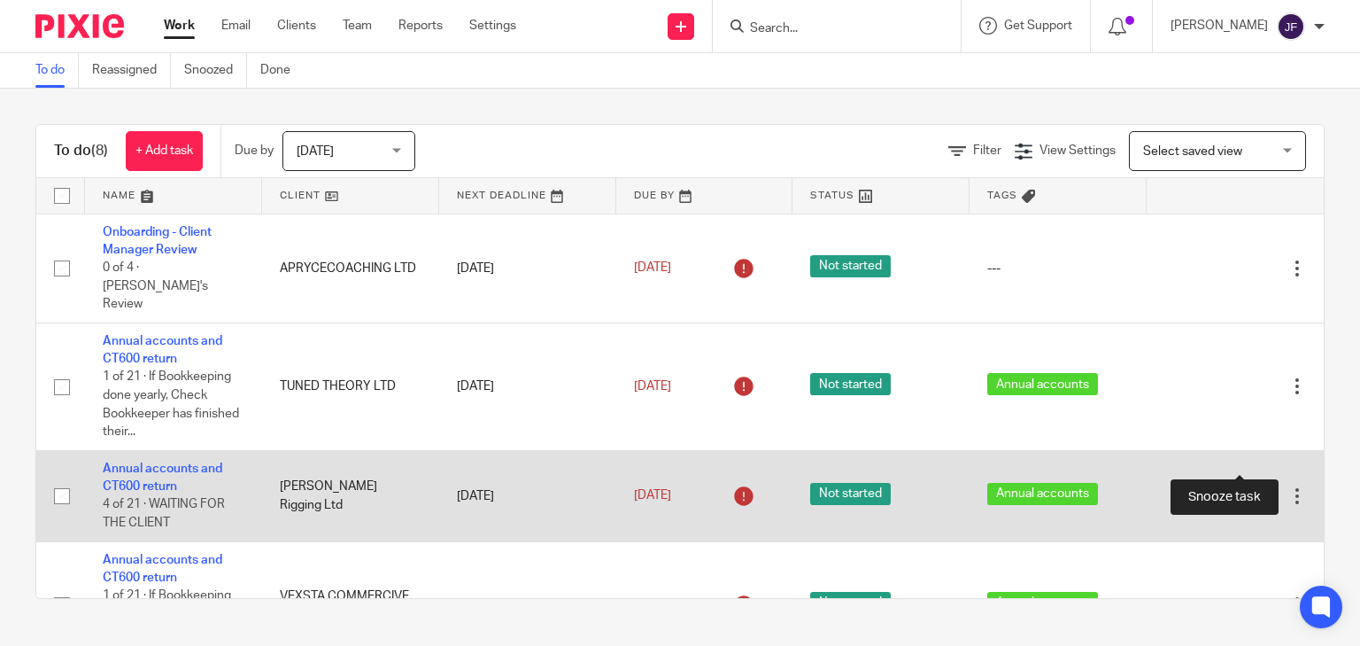
click at [1257, 487] on div at bounding box center [1266, 496] width 18 height 18
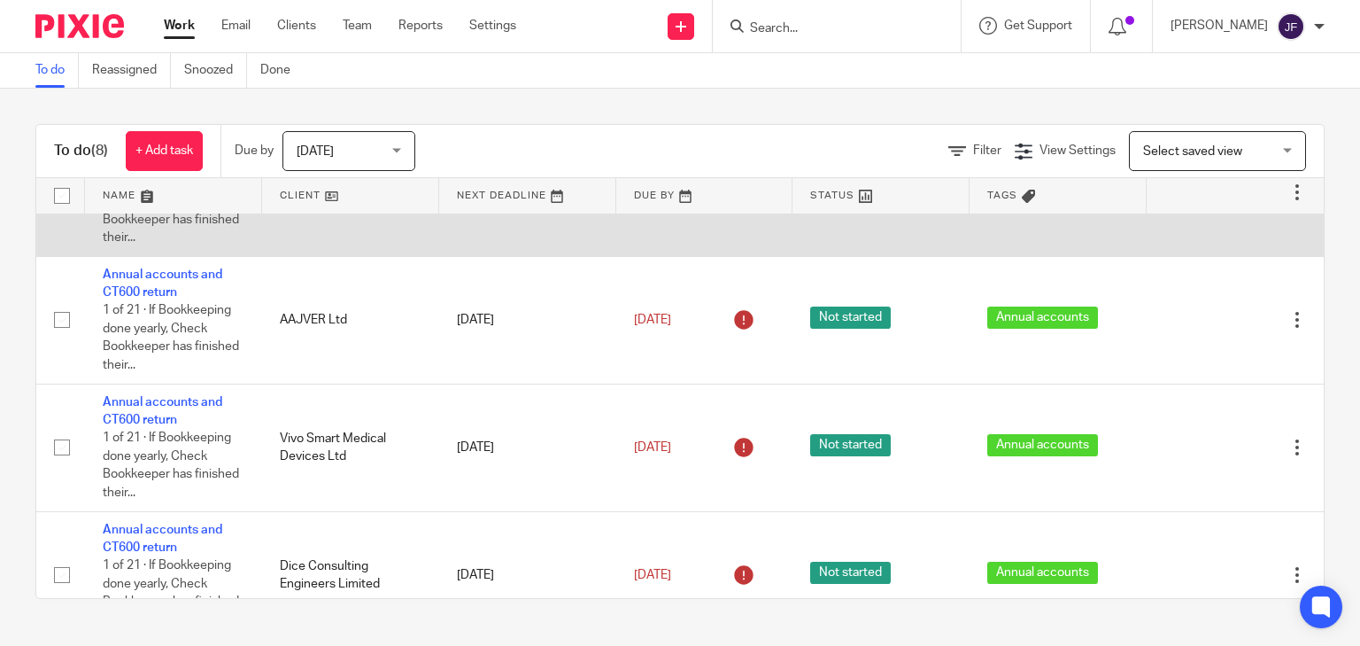
scroll to position [460, 0]
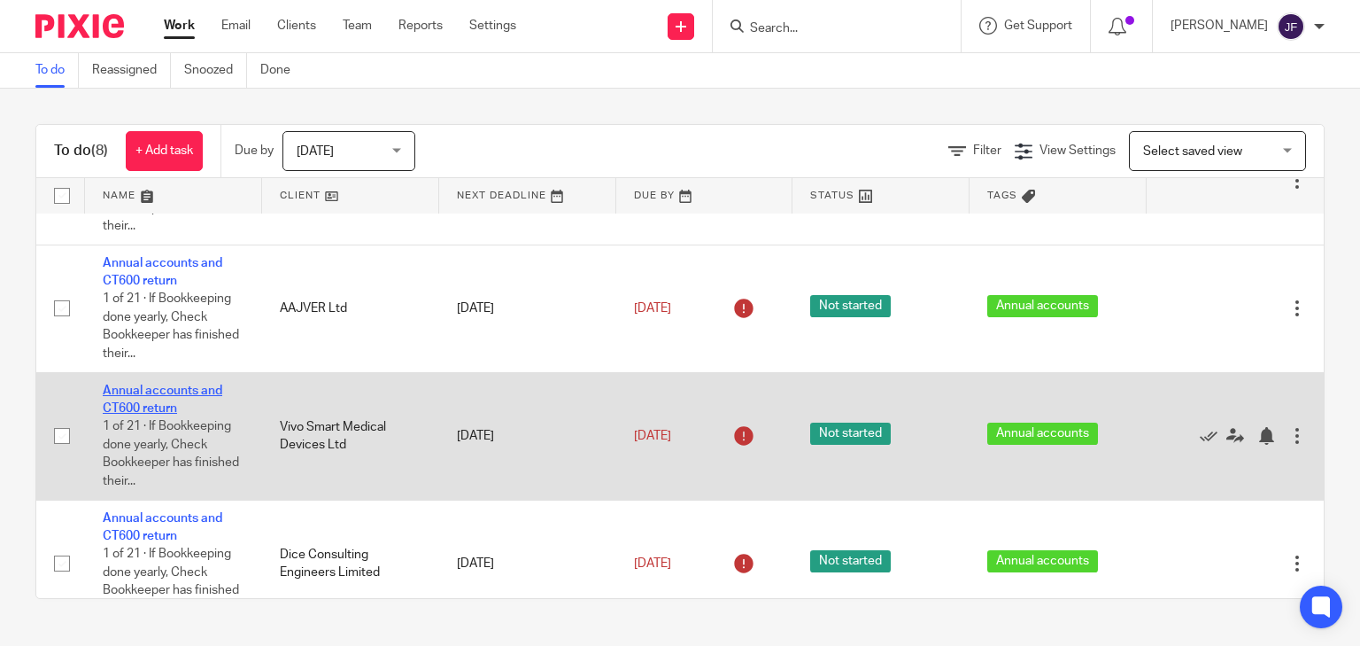
click at [184, 384] on link "Annual accounts and CT600 return" at bounding box center [163, 399] width 120 height 30
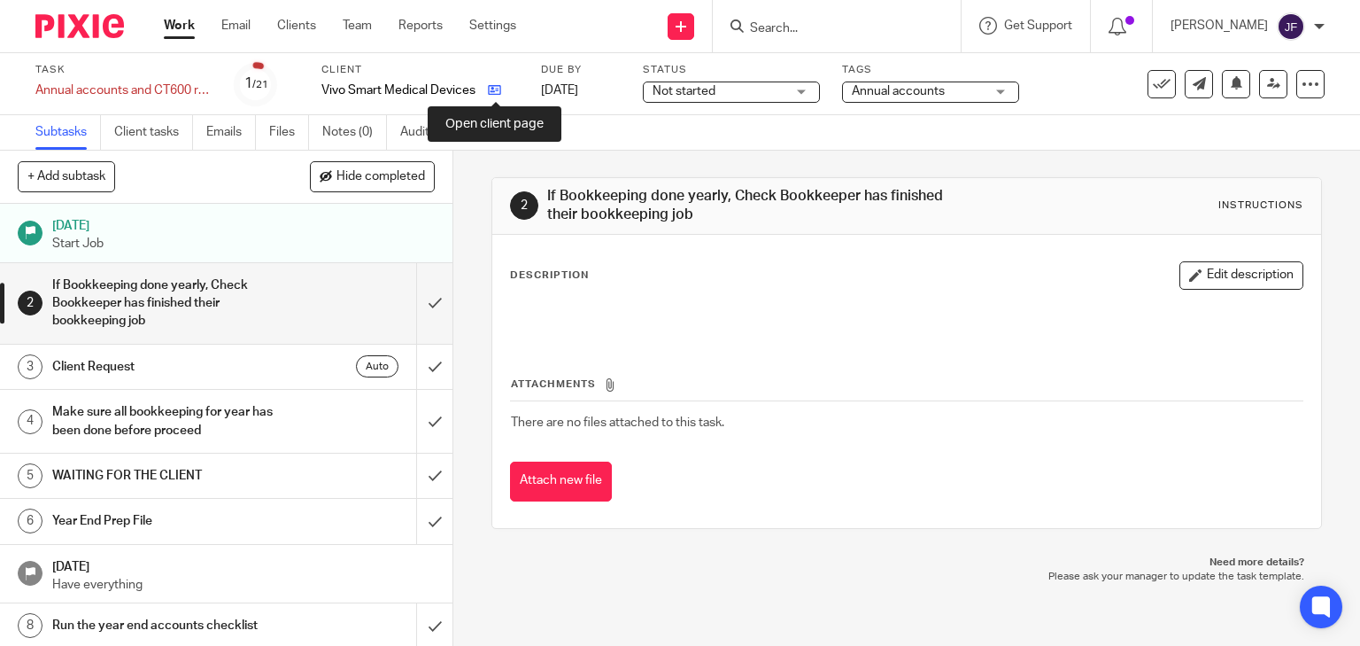
click at [498, 90] on icon at bounding box center [494, 89] width 13 height 13
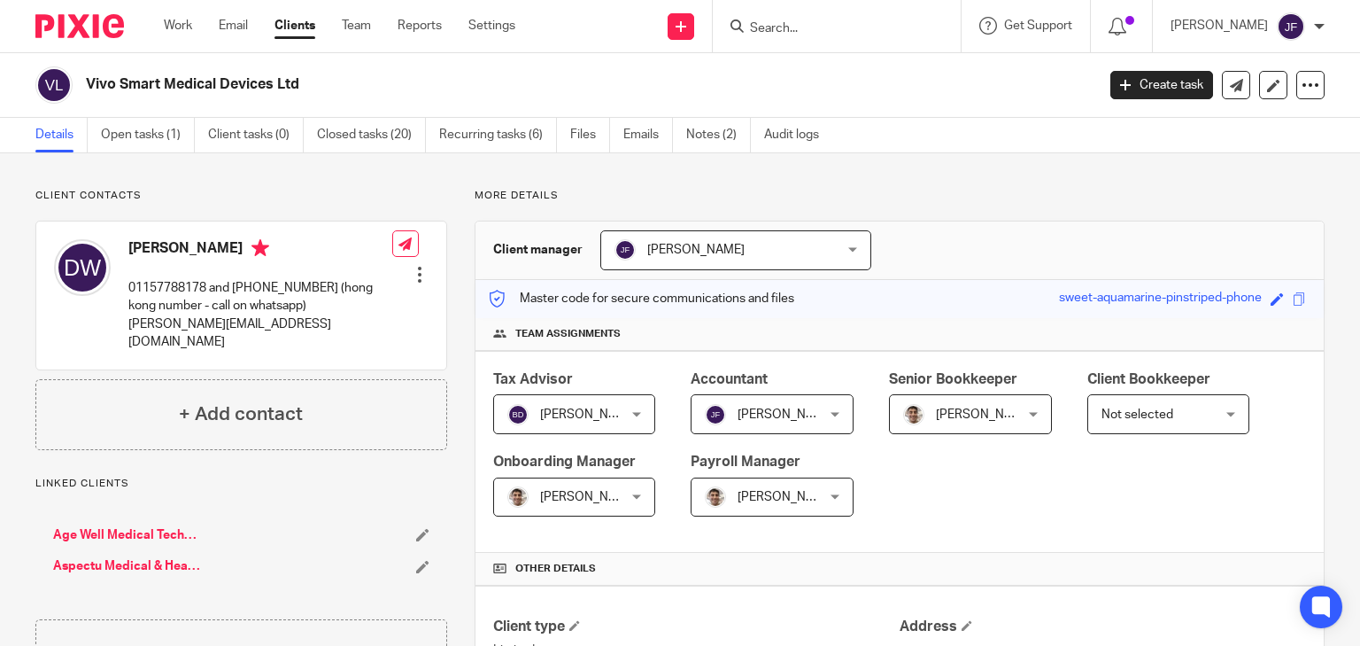
click at [73, 32] on img at bounding box center [79, 26] width 89 height 24
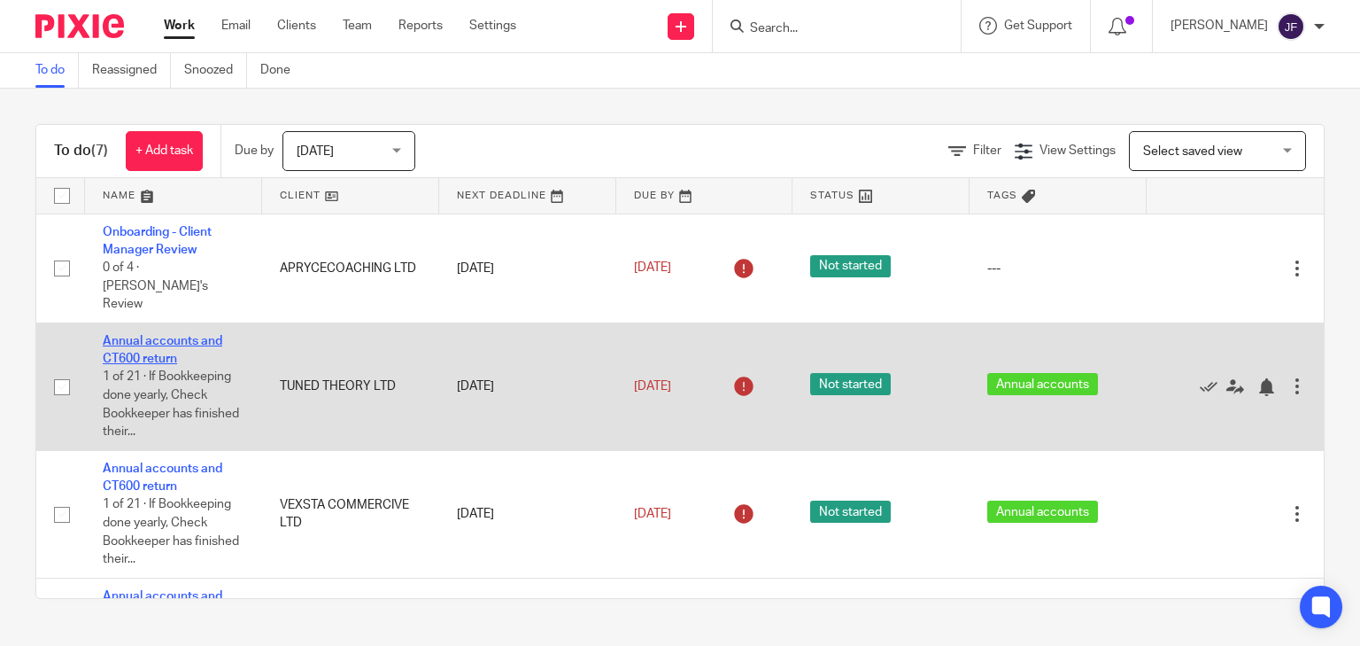
click at [193, 335] on link "Annual accounts and CT600 return" at bounding box center [163, 350] width 120 height 30
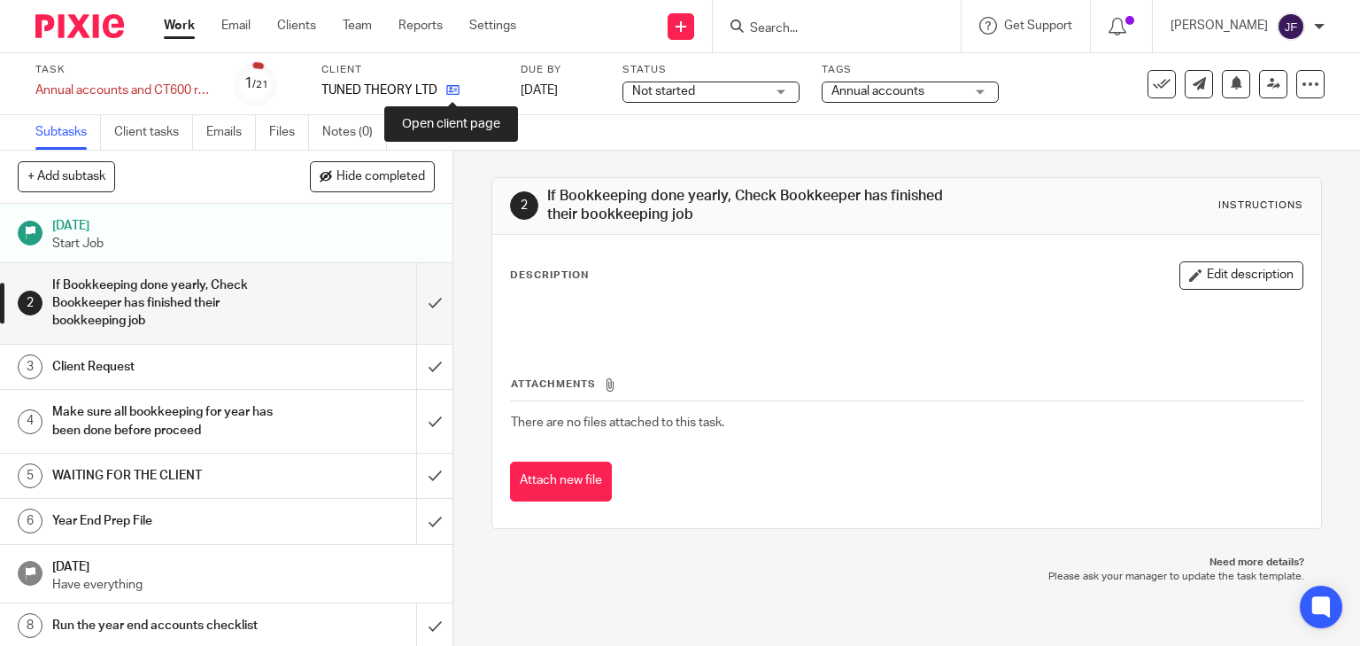
click at [450, 91] on icon at bounding box center [452, 89] width 13 height 13
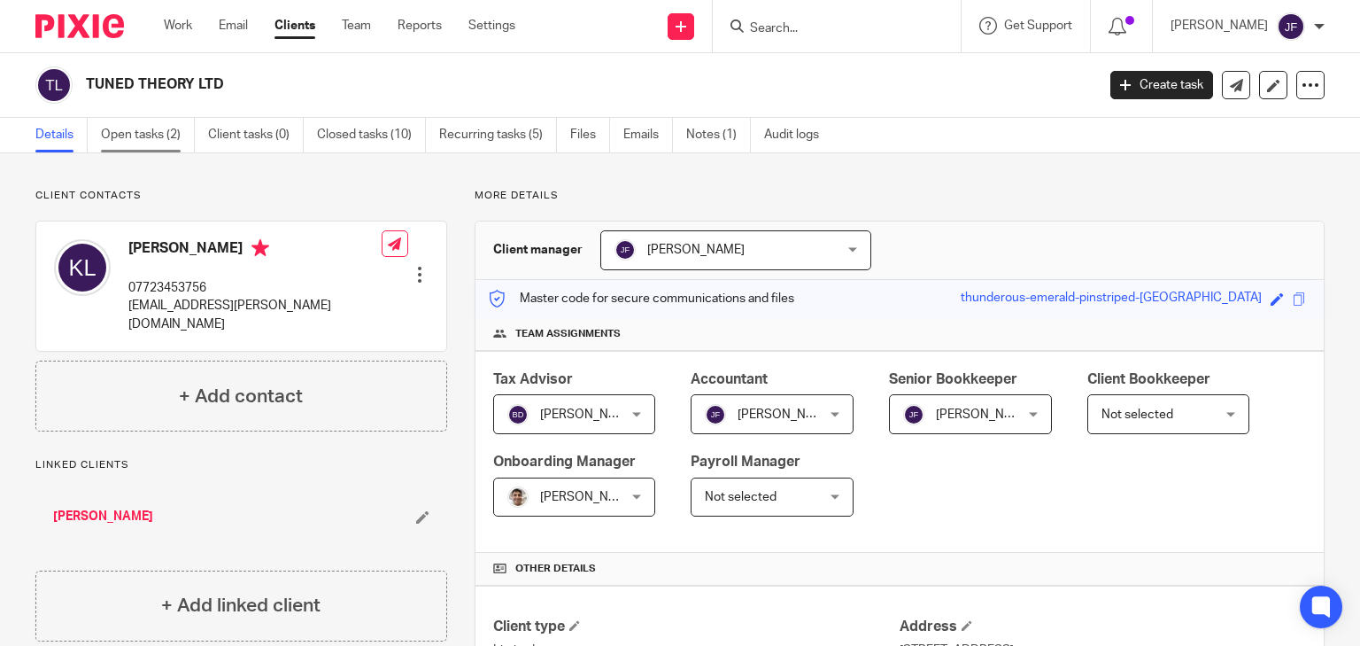
click at [183, 138] on link "Open tasks (2)" at bounding box center [148, 135] width 94 height 35
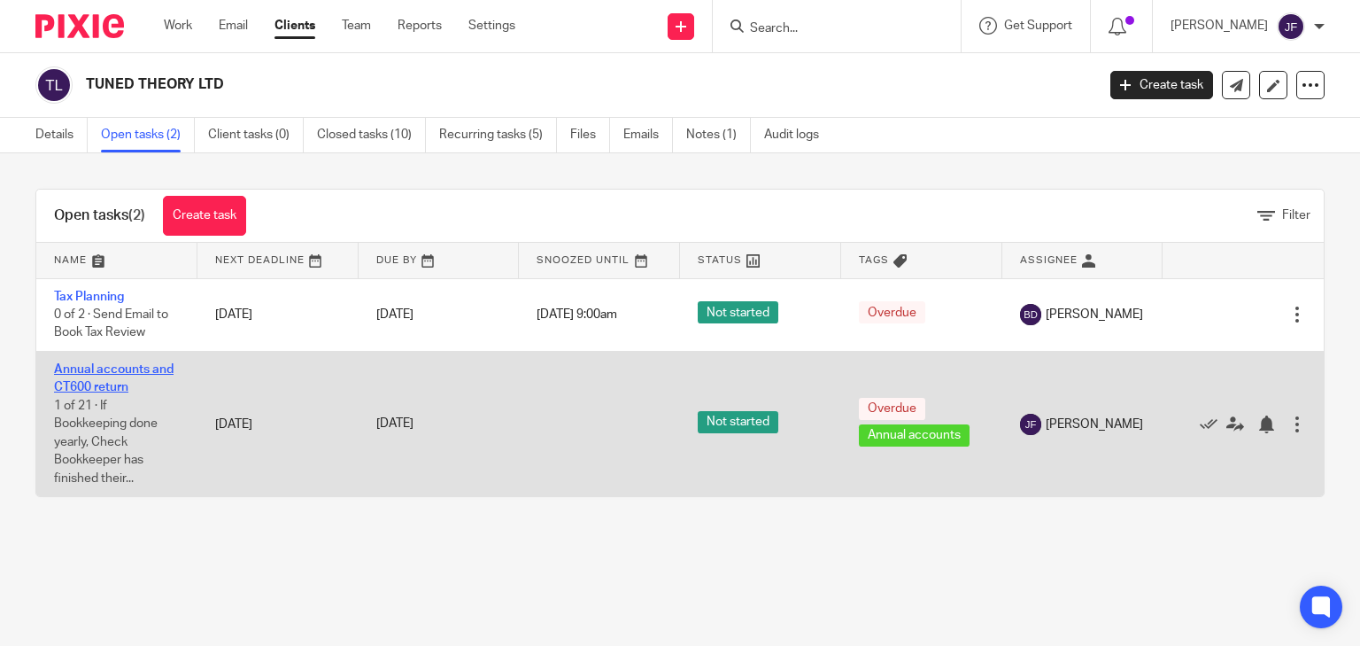
click at [117, 373] on link "Annual accounts and CT600 return" at bounding box center [114, 378] width 120 height 30
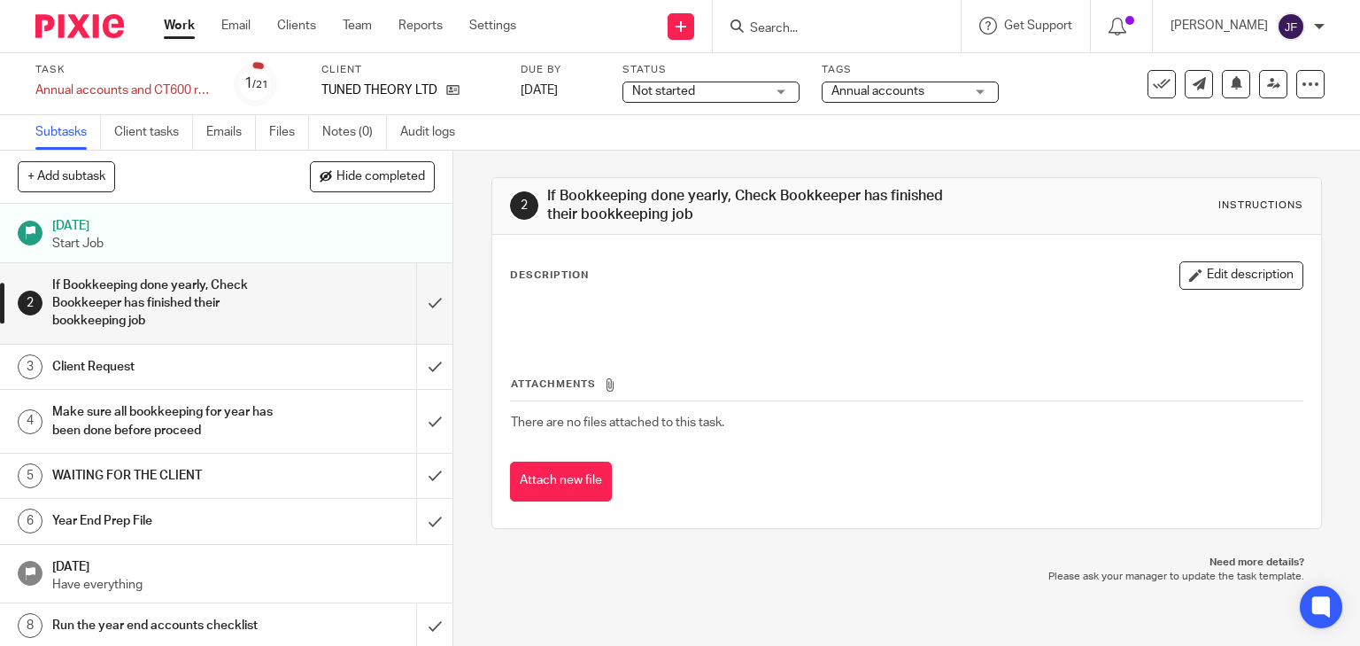
click at [332, 406] on div "Make sure all bookkeeping for year has been done before proceed" at bounding box center [225, 420] width 346 height 45
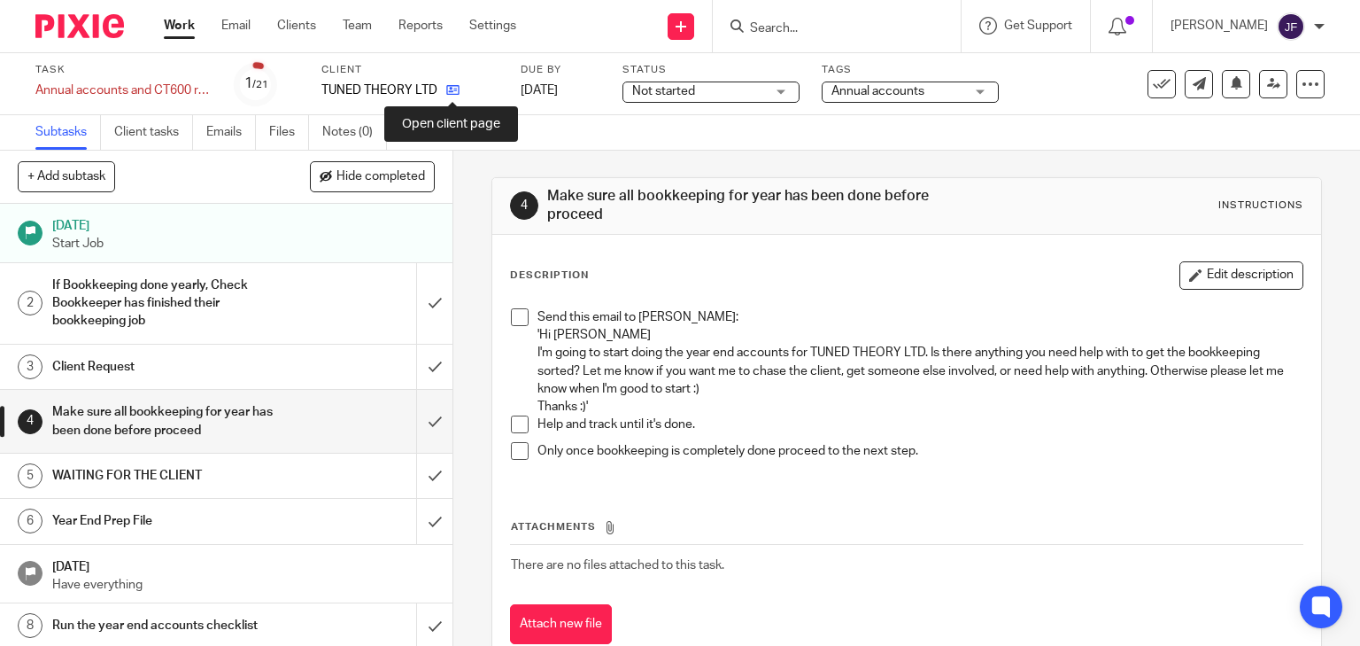
click at [458, 93] on icon at bounding box center [452, 89] width 13 height 13
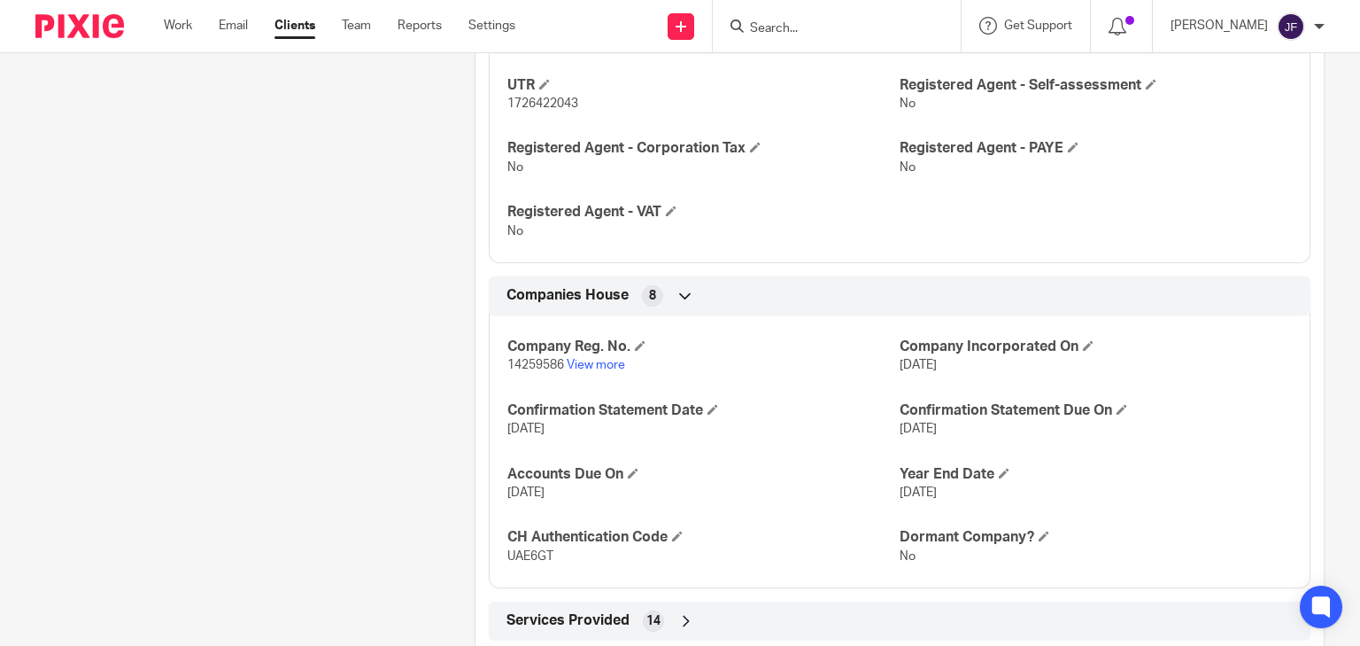
scroll to position [939, 0]
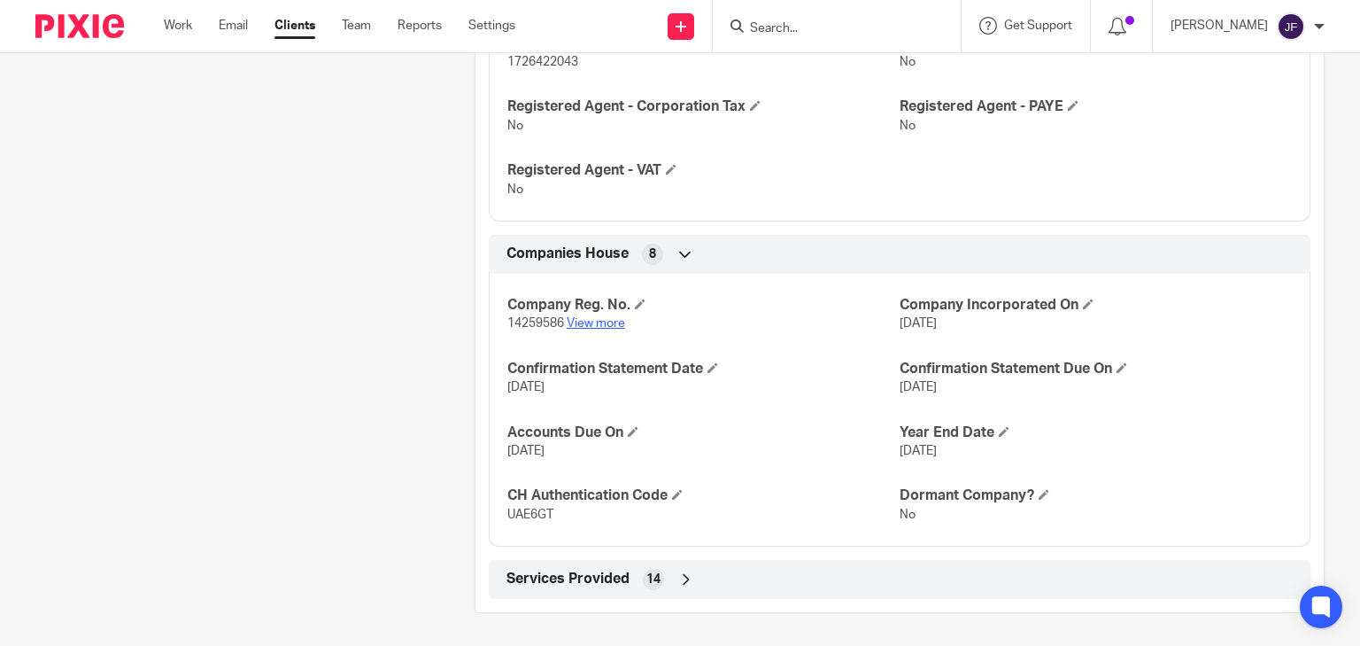
click at [596, 321] on link "View more" at bounding box center [596, 323] width 58 height 12
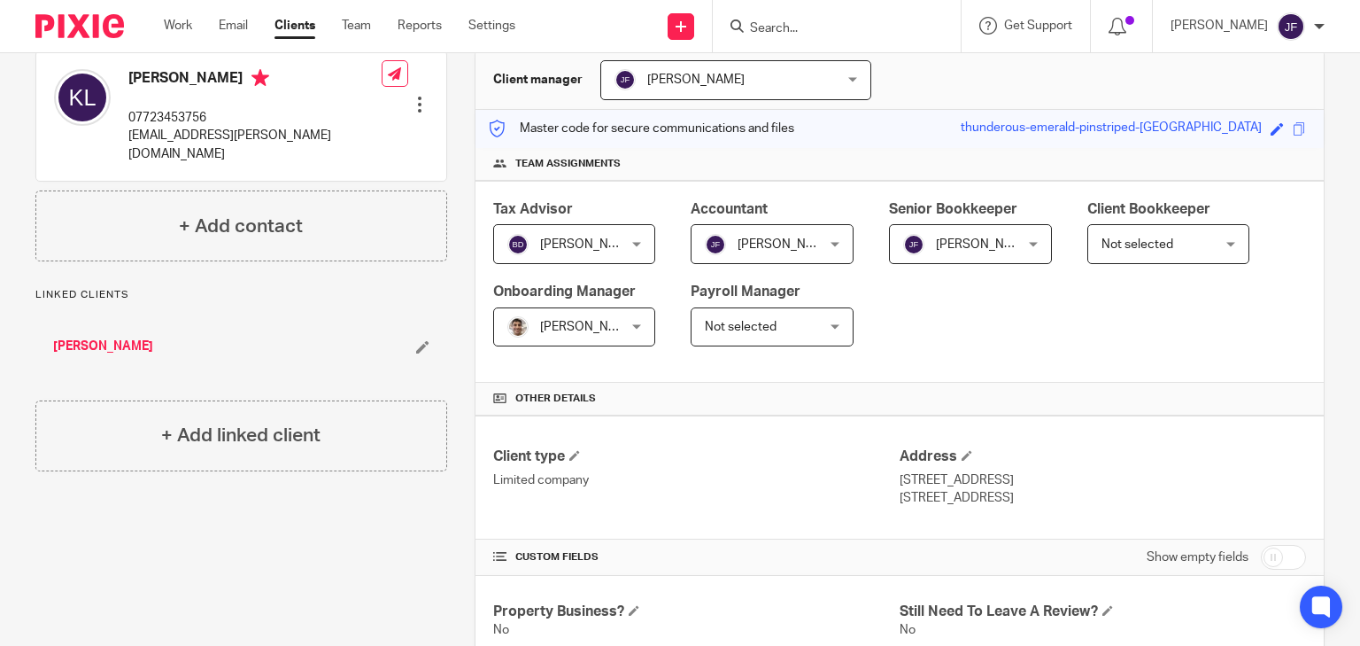
scroll to position [19, 0]
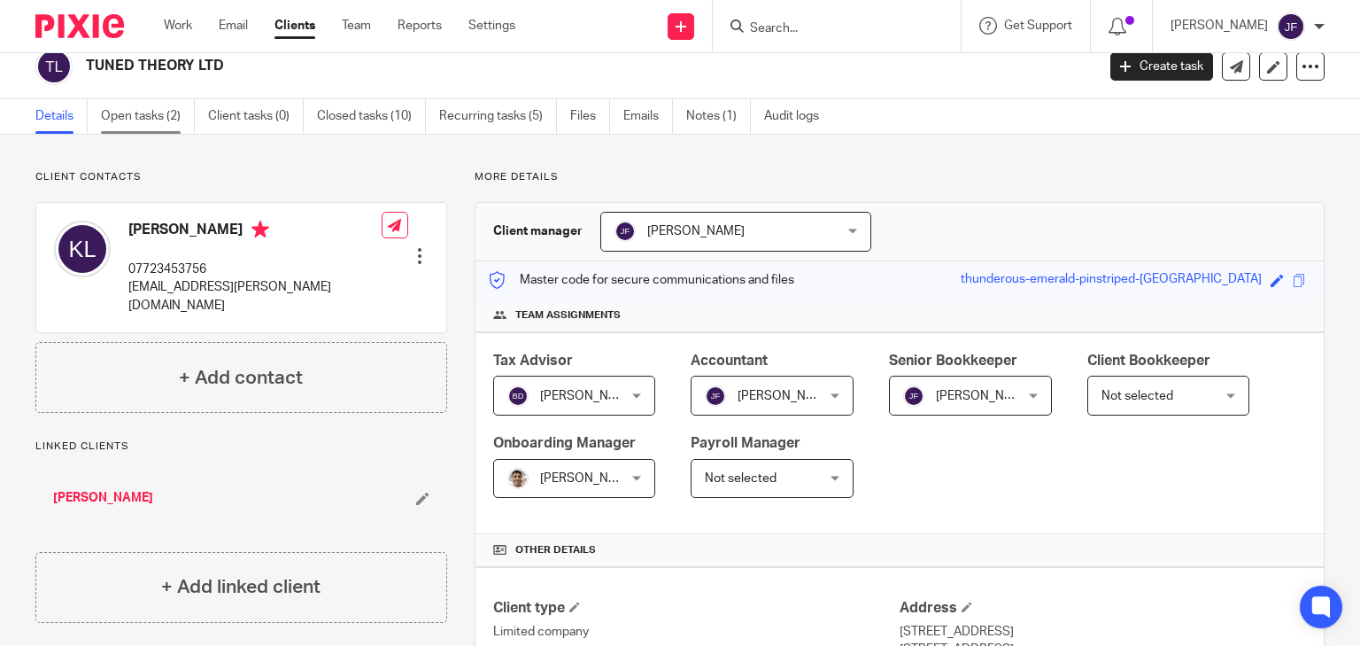
drag, startPoint x: 170, startPoint y: 116, endPoint x: 181, endPoint y: 122, distance: 12.3
click at [170, 116] on link "Open tasks (2)" at bounding box center [148, 116] width 94 height 35
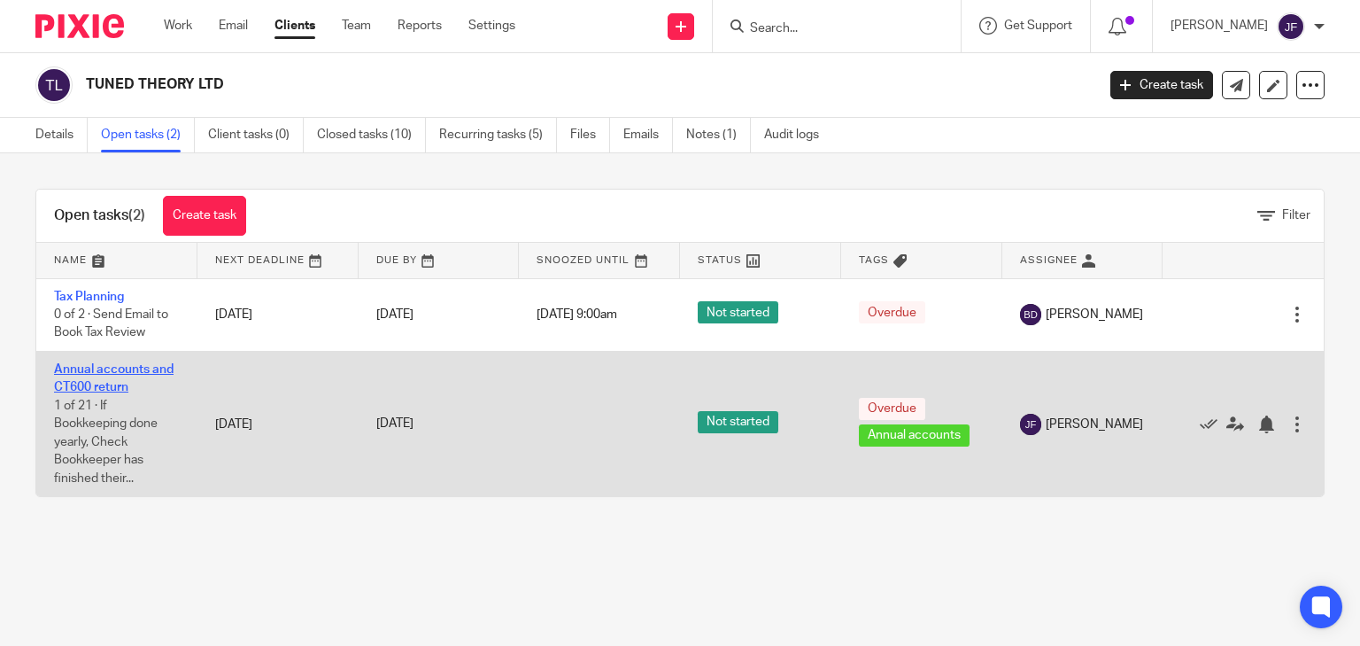
click at [92, 383] on link "Annual accounts and CT600 return" at bounding box center [114, 378] width 120 height 30
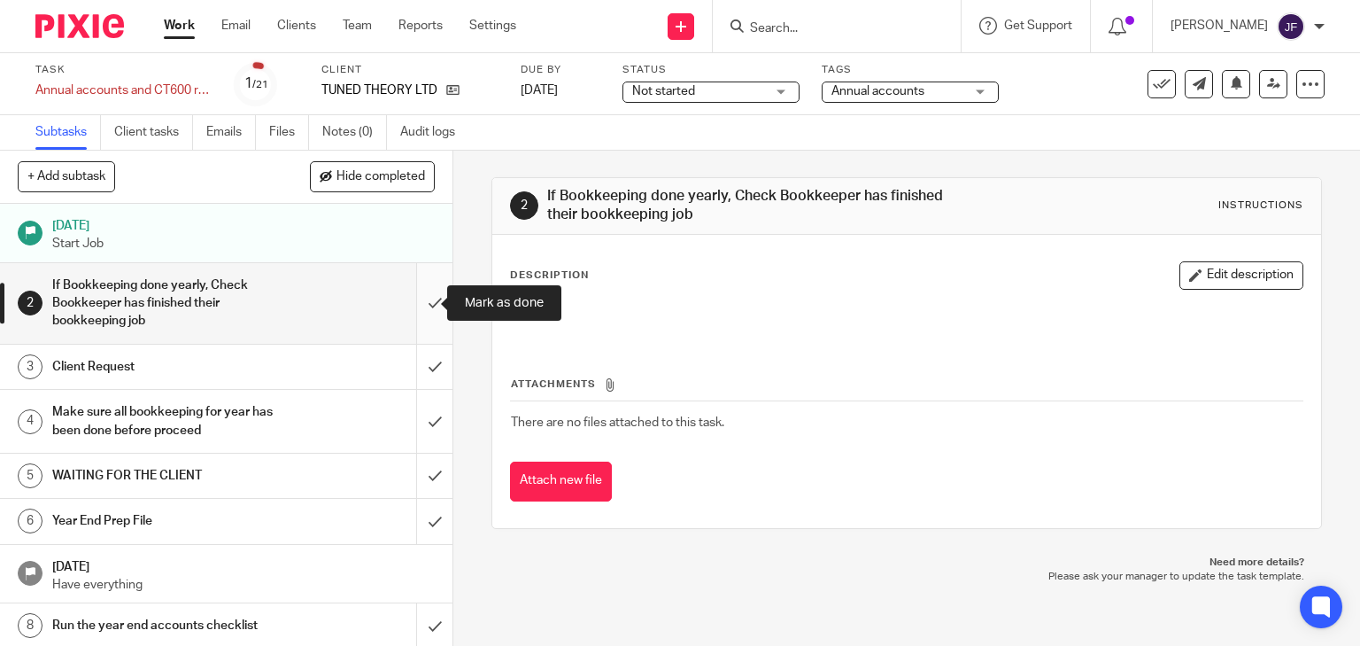
click at [414, 305] on input "submit" at bounding box center [226, 303] width 452 height 81
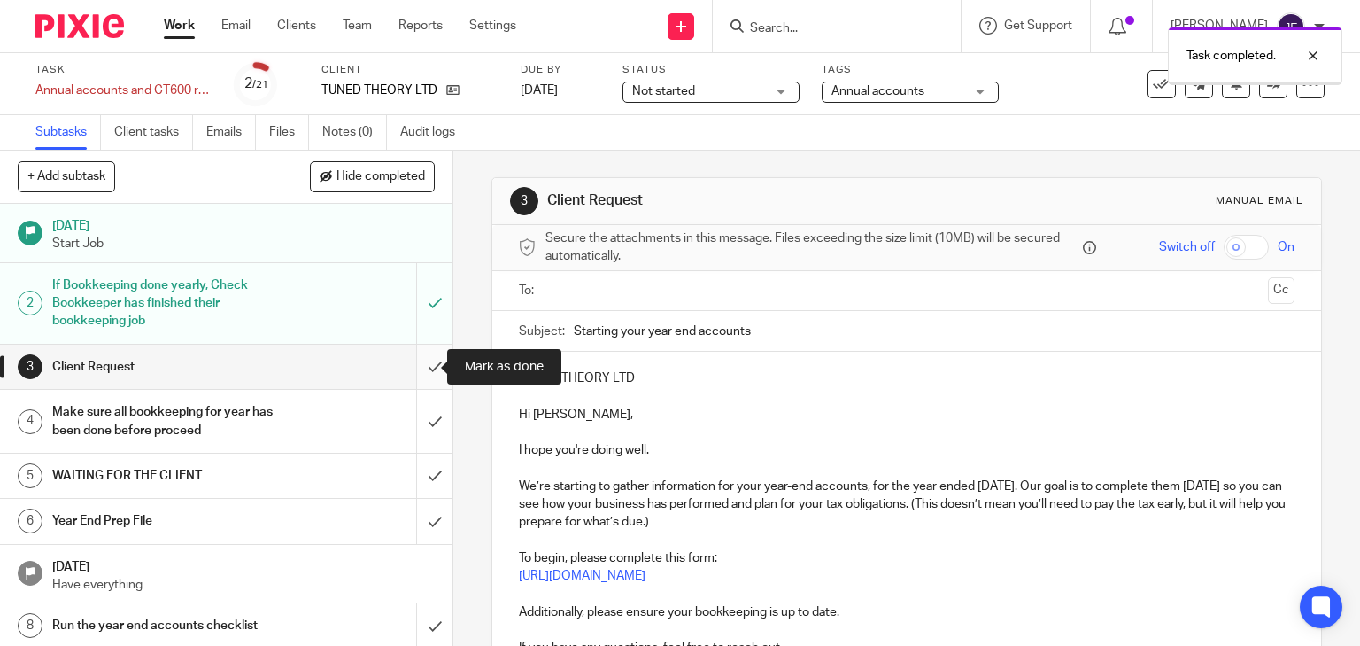
click at [421, 361] on input "submit" at bounding box center [226, 366] width 452 height 44
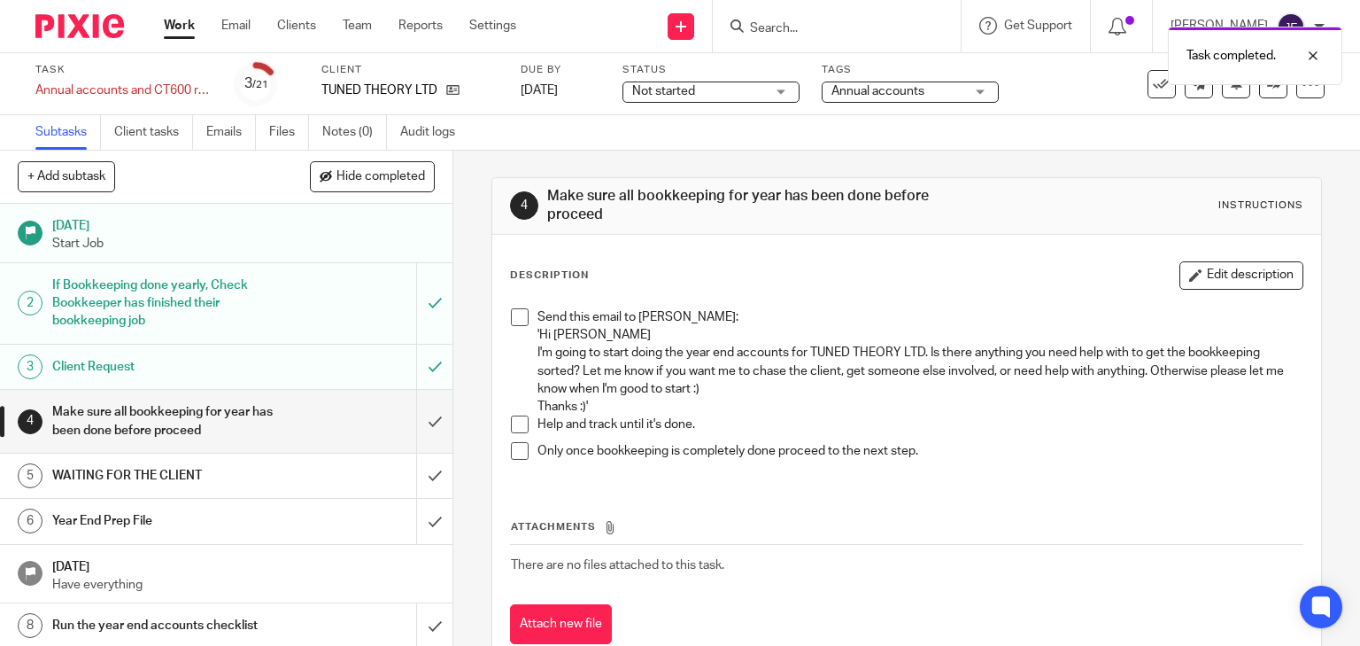
drag, startPoint x: 514, startPoint y: 312, endPoint x: 506, endPoint y: 331, distance: 20.7
click at [514, 312] on span at bounding box center [520, 317] width 18 height 18
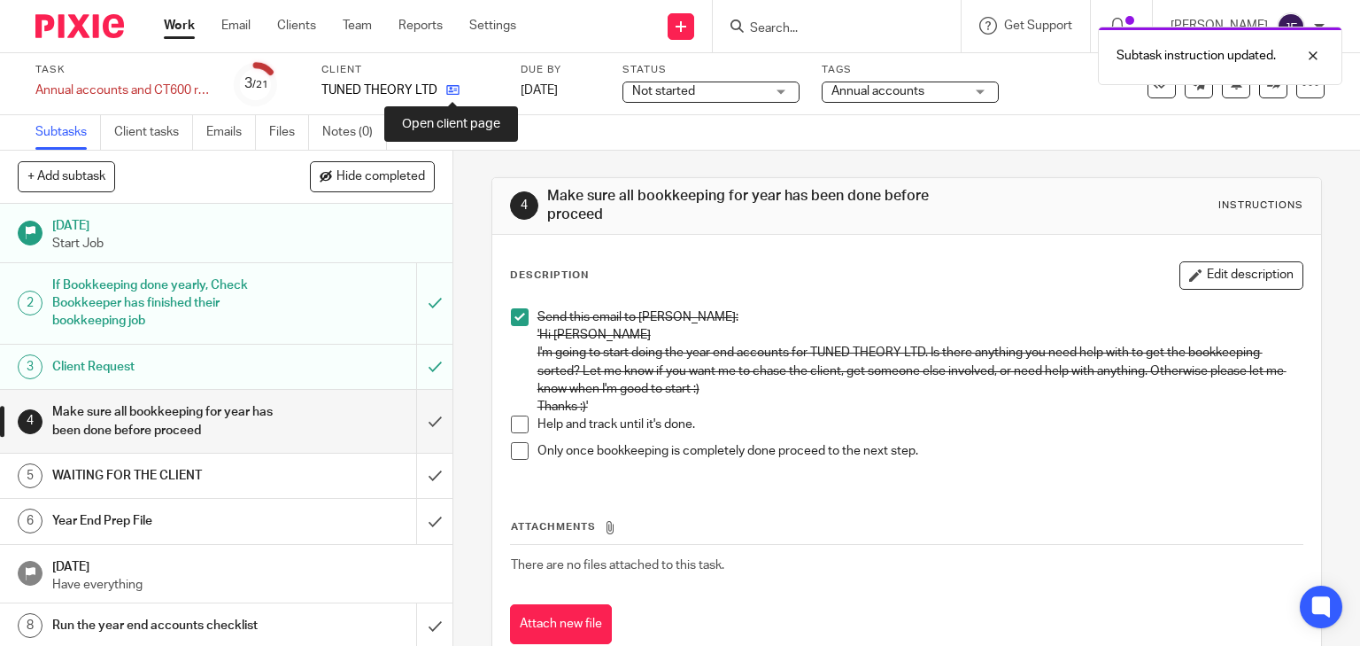
click at [450, 89] on icon at bounding box center [452, 89] width 13 height 13
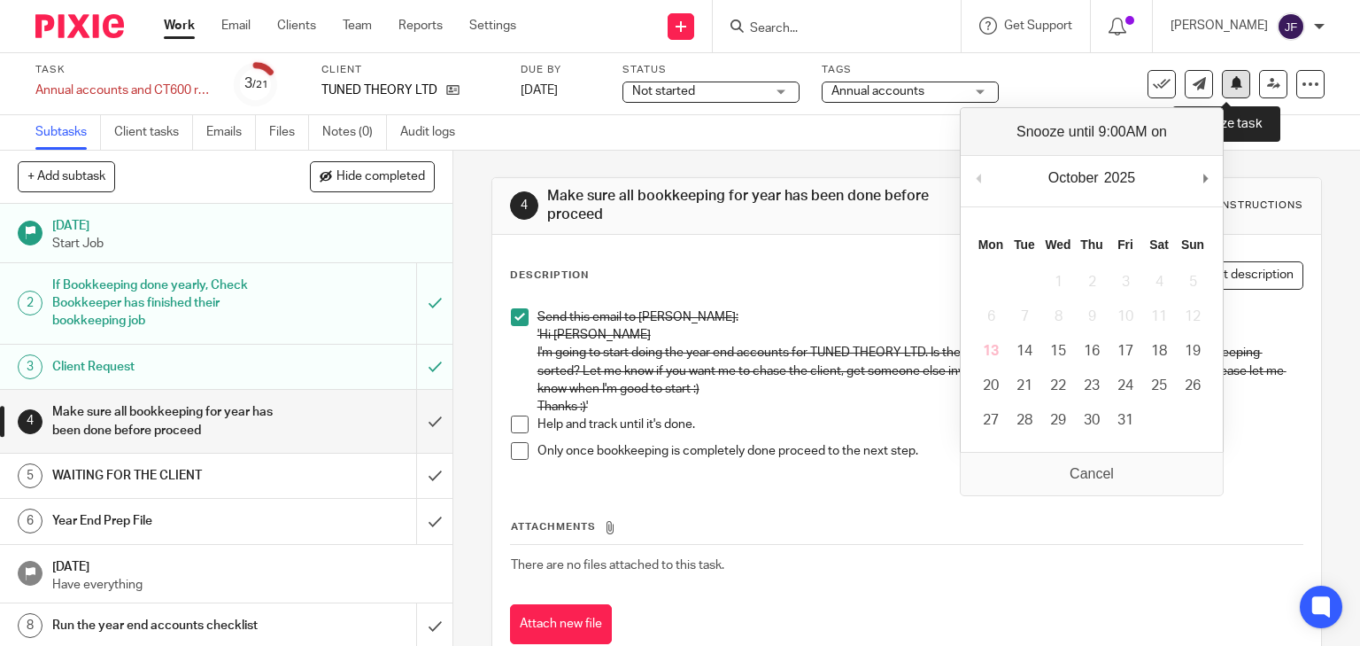
click at [1230, 84] on icon at bounding box center [1236, 82] width 13 height 13
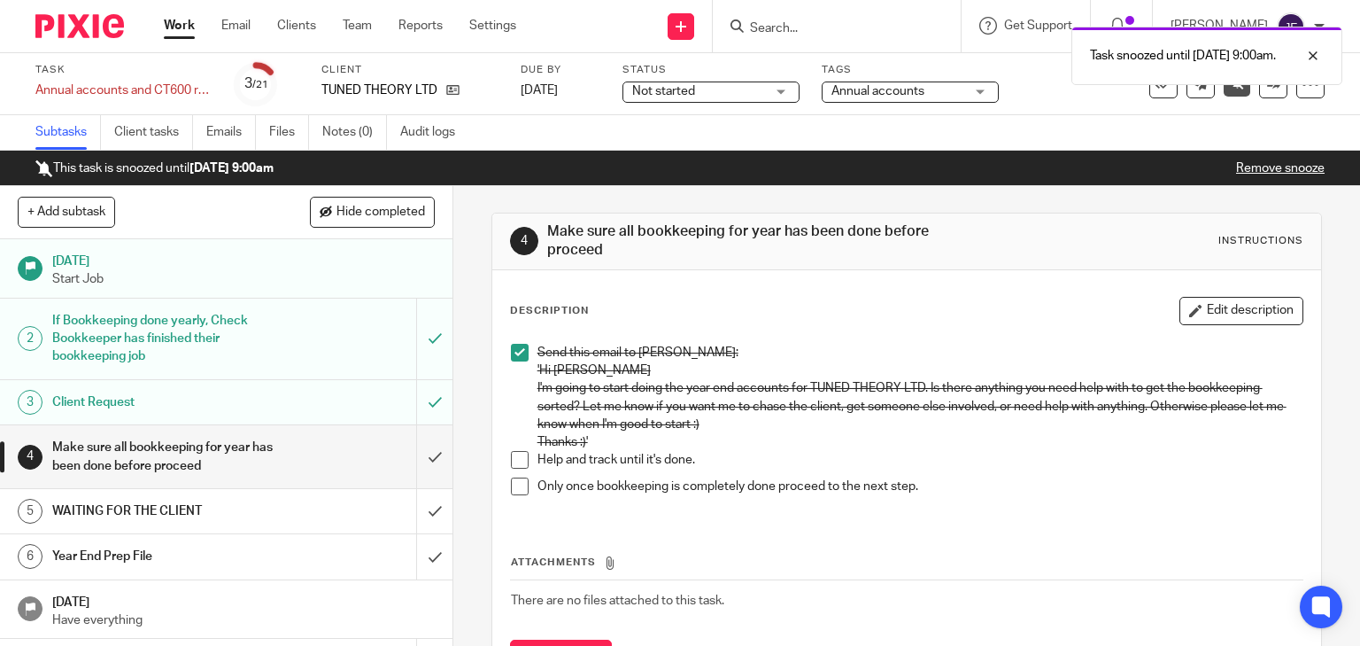
click at [139, 39] on div at bounding box center [73, 26] width 146 height 52
click at [89, 28] on img at bounding box center [79, 26] width 89 height 24
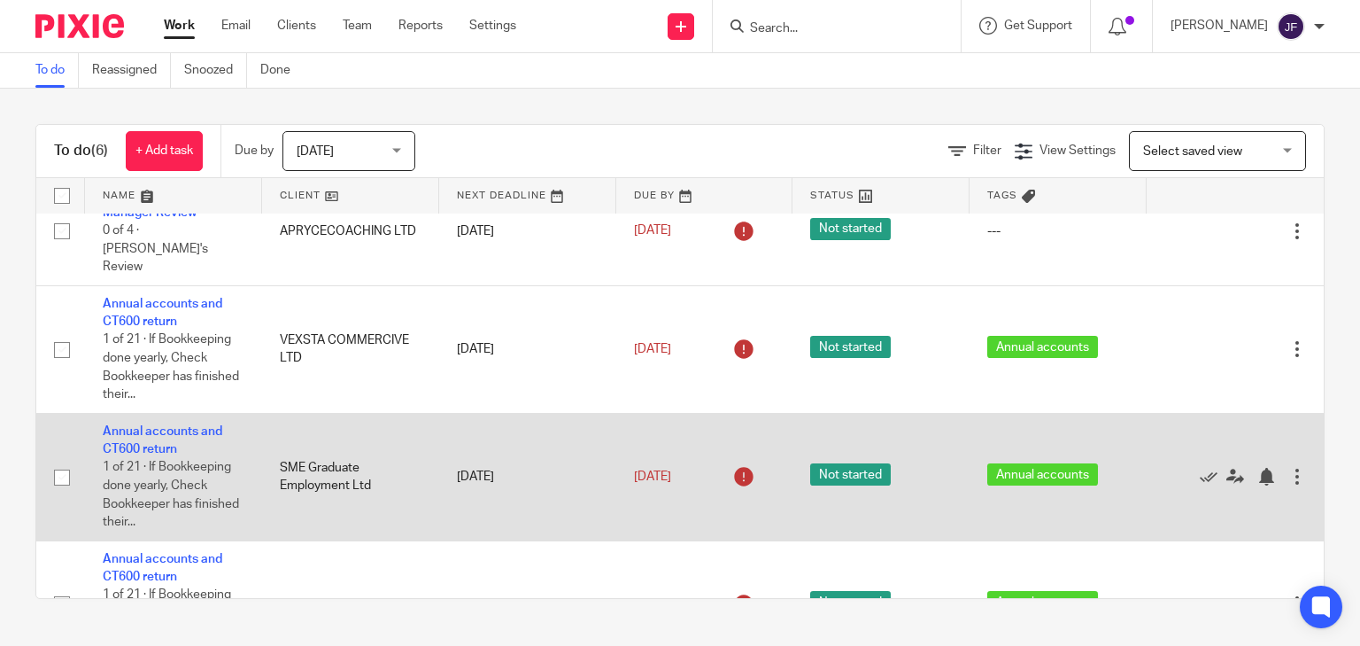
scroll to position [71, 0]
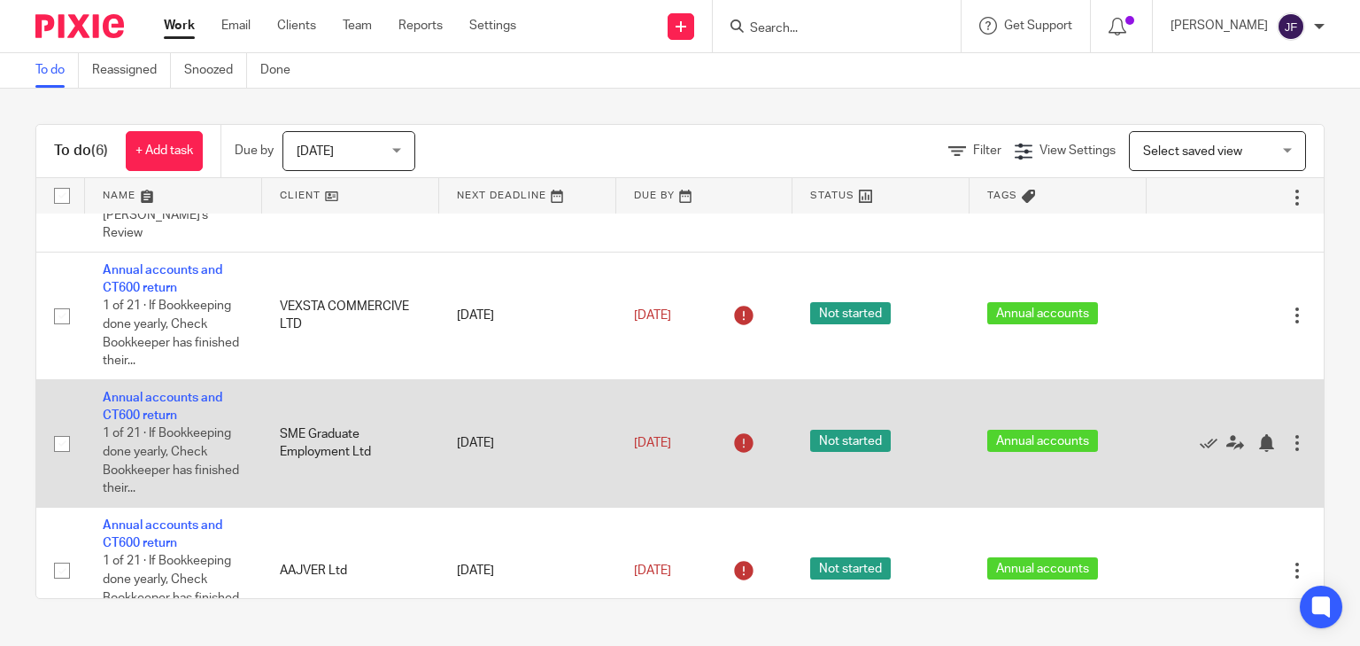
click at [186, 382] on td "Annual accounts and CT600 return 1 of 21 · If Bookkeeping done yearly, Check Bo…" at bounding box center [173, 443] width 177 height 128
click at [204, 379] on td "Annual accounts and CT600 return 1 of 21 · If Bookkeeping done yearly, Check Bo…" at bounding box center [173, 443] width 177 height 128
click at [170, 391] on link "Annual accounts and CT600 return" at bounding box center [163, 406] width 120 height 30
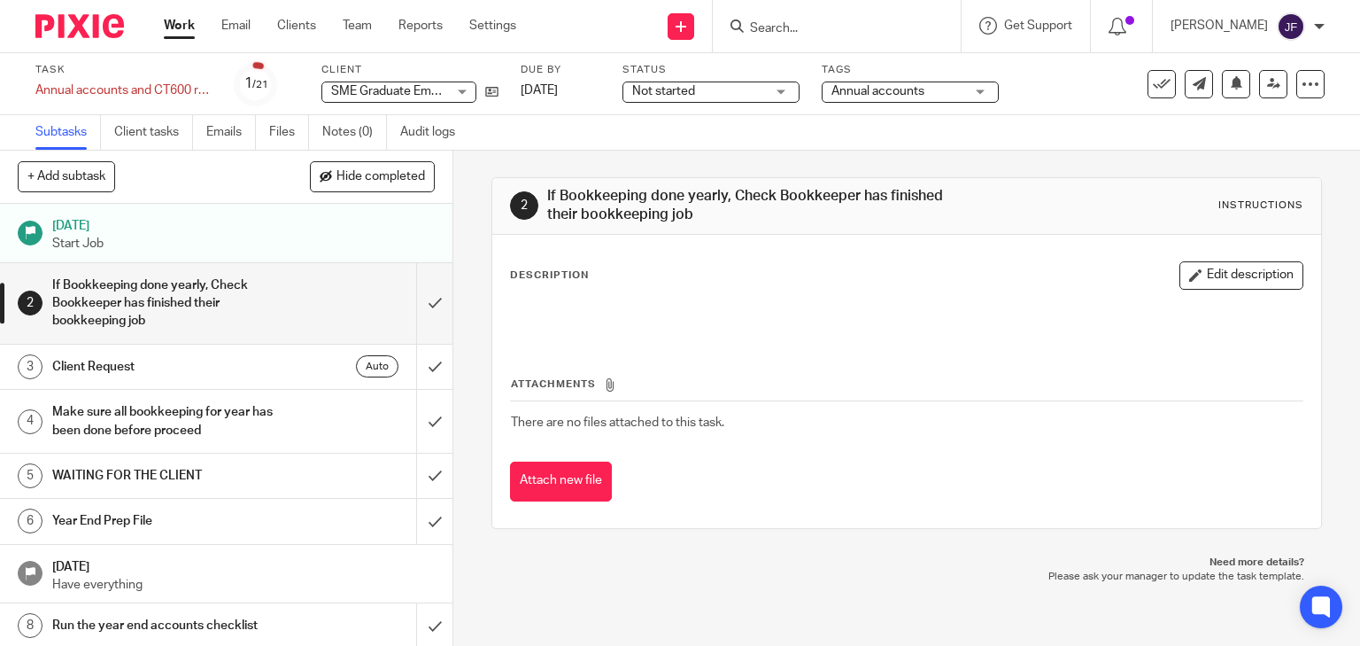
click at [85, 48] on div at bounding box center [73, 26] width 146 height 52
click at [102, 31] on img at bounding box center [79, 26] width 89 height 24
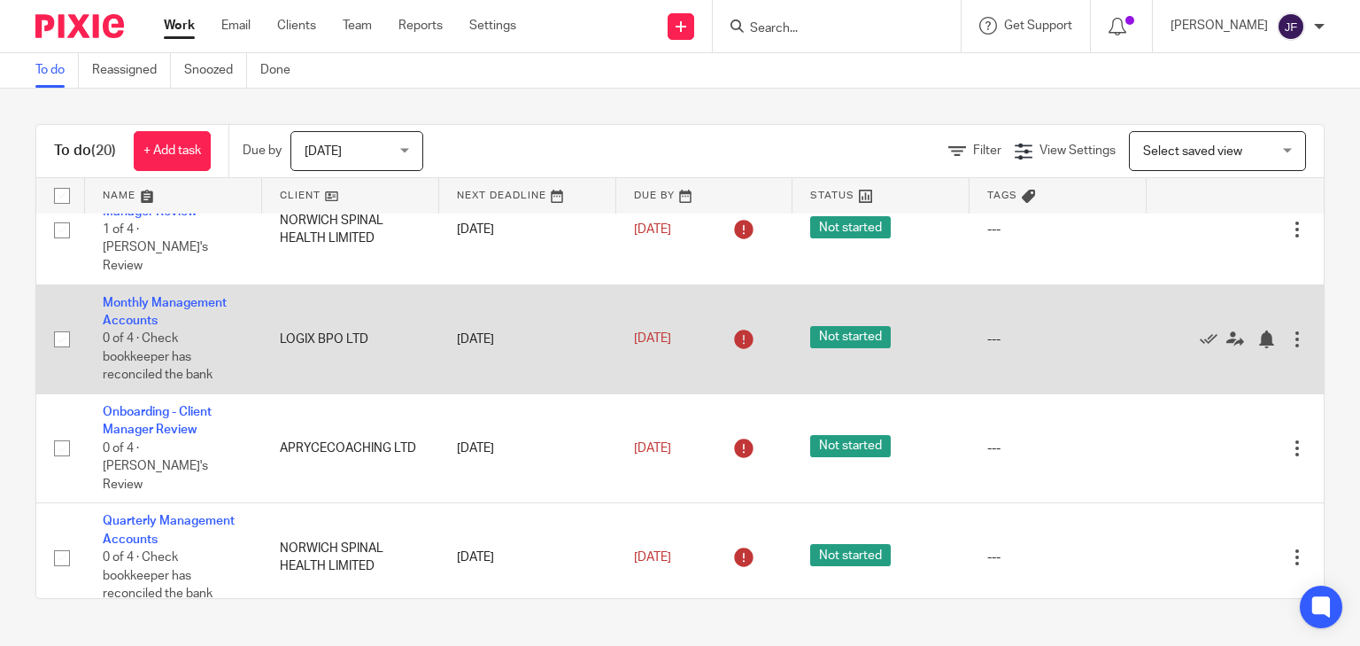
scroll to position [354, 0]
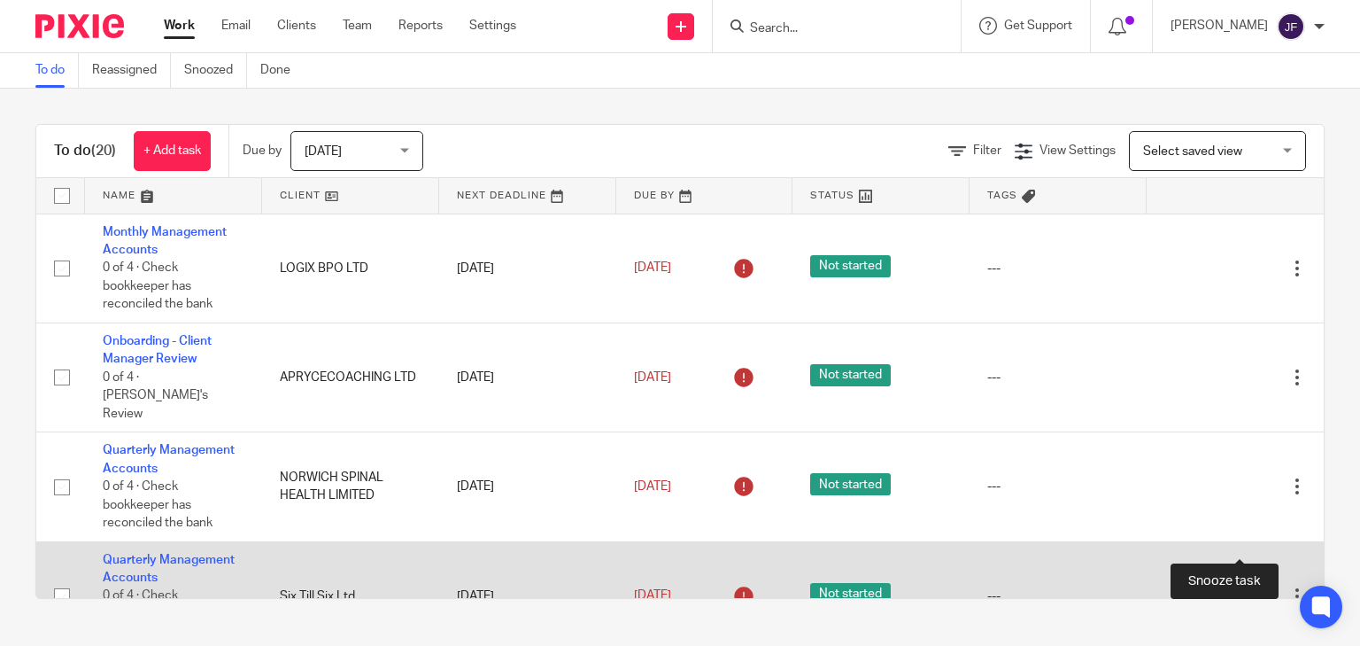
click at [1257, 587] on div at bounding box center [1266, 596] width 18 height 18
